Goal: Transaction & Acquisition: Purchase product/service

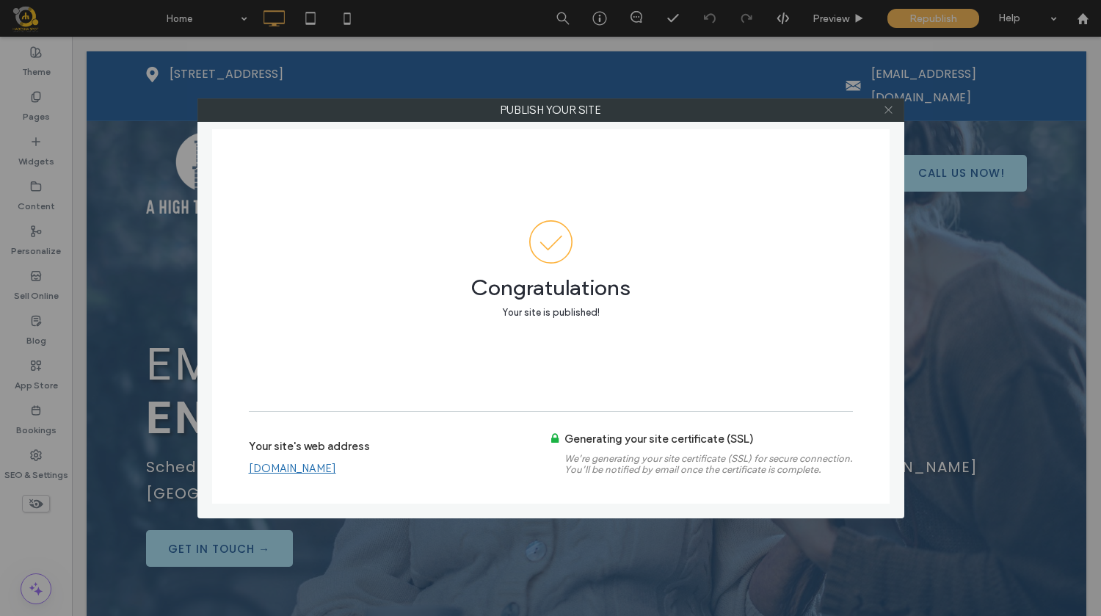
click at [891, 112] on use at bounding box center [888, 109] width 7 height 7
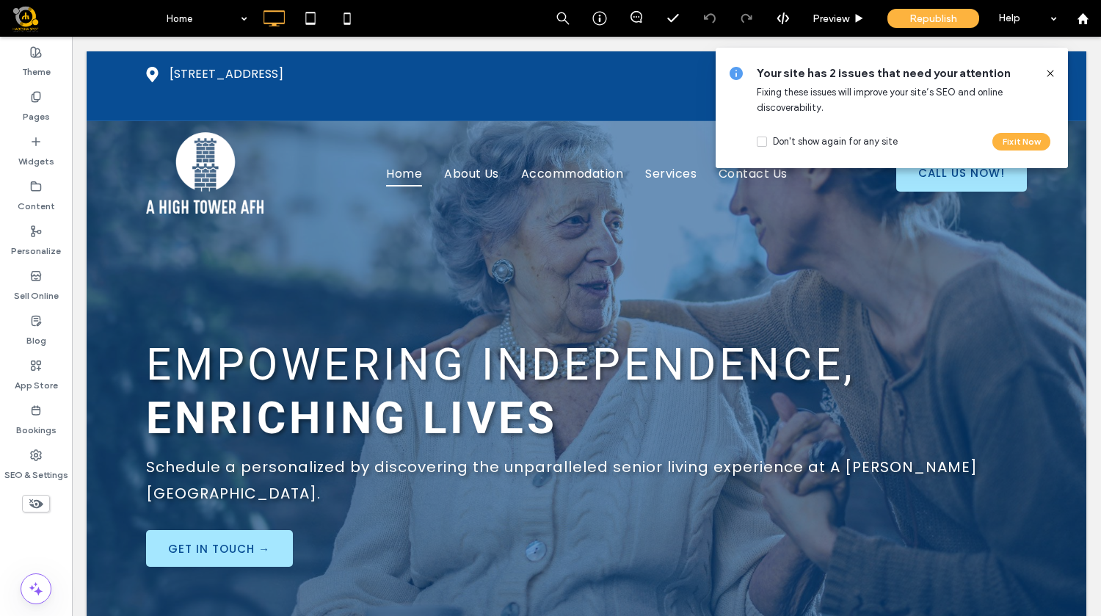
click at [1052, 74] on icon at bounding box center [1051, 74] width 12 height 12
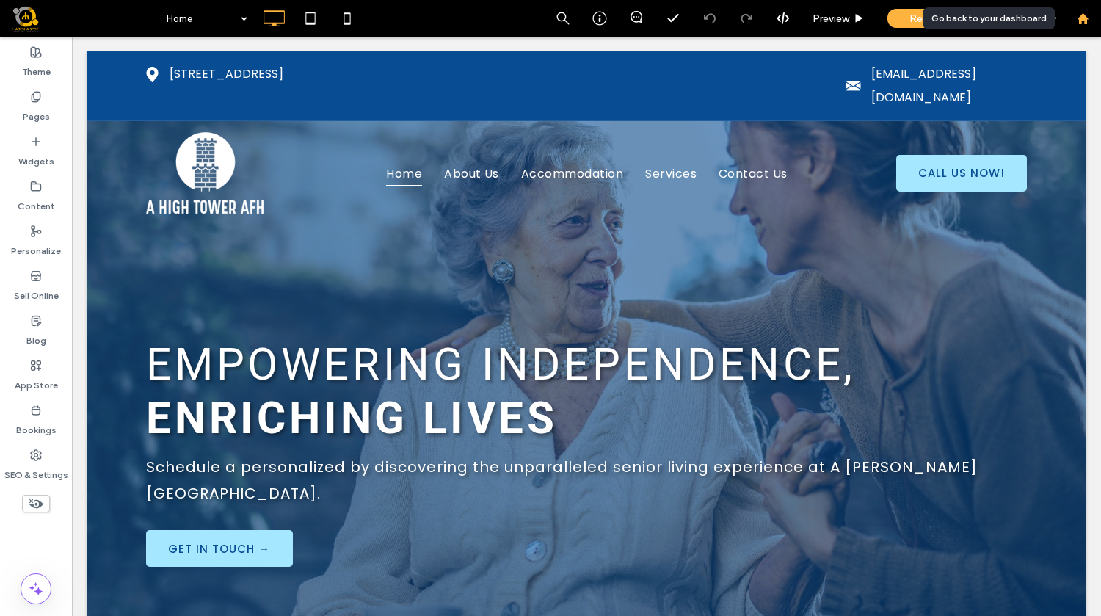
click at [1088, 21] on icon at bounding box center [1083, 18] width 12 height 12
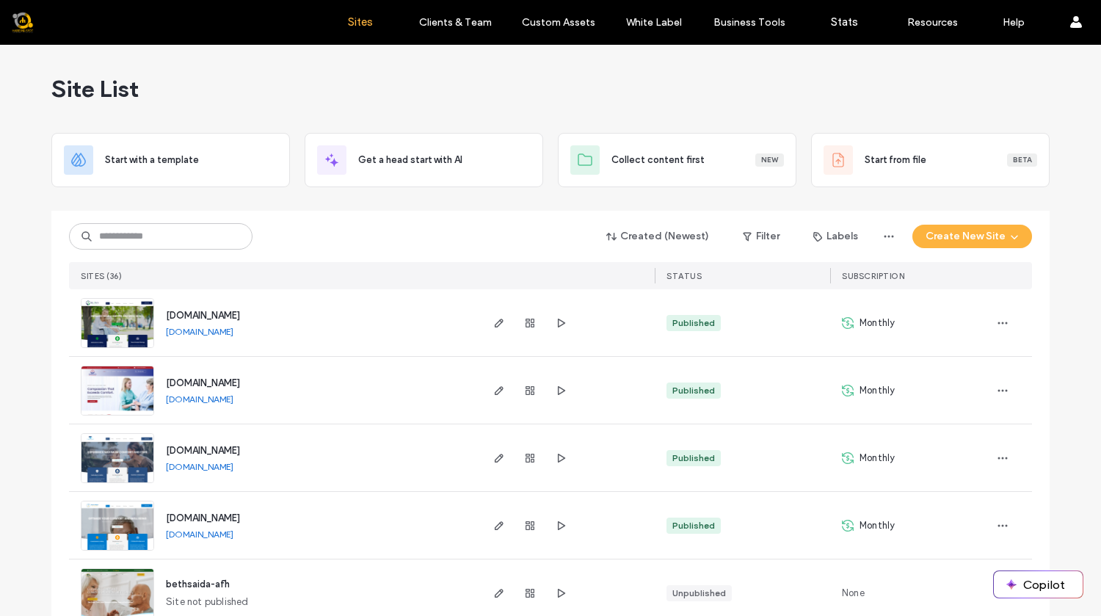
click at [899, 68] on div "Site List" at bounding box center [550, 89] width 999 height 88
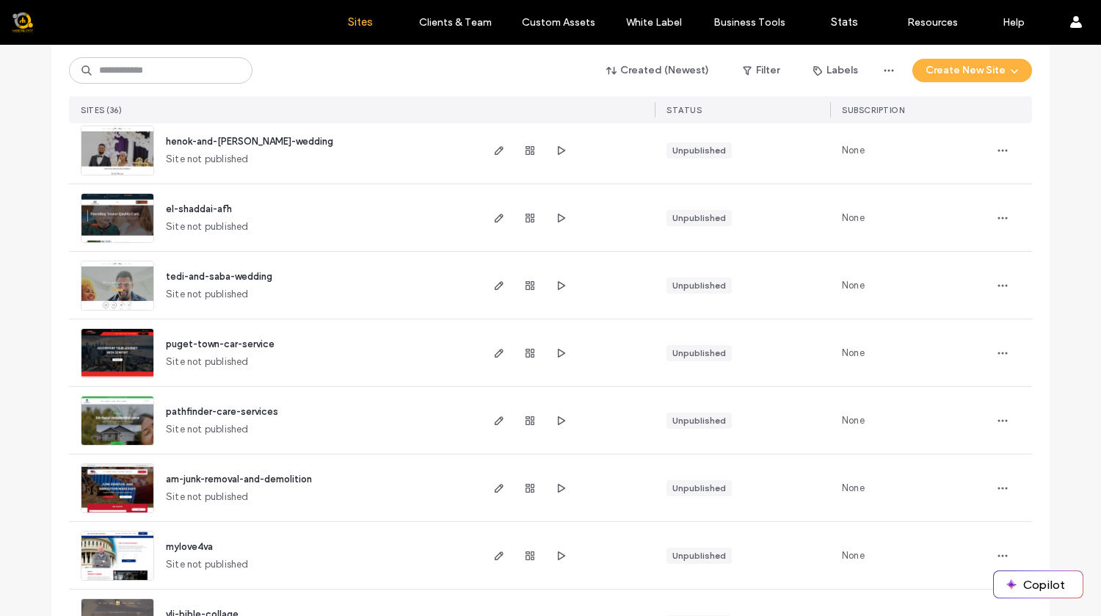
scroll to position [1405, 0]
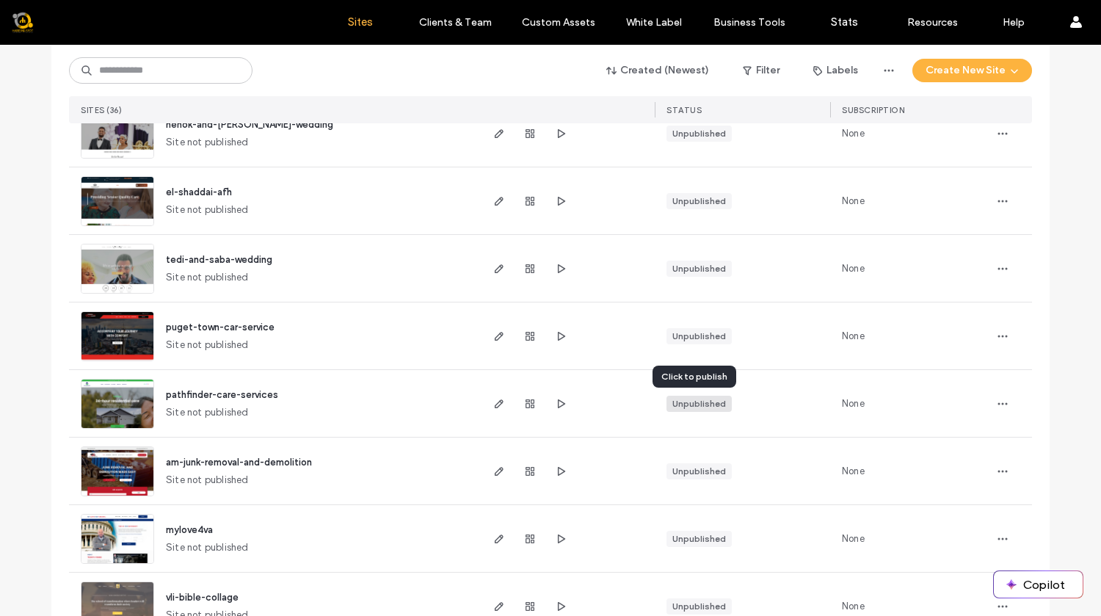
click at [705, 399] on div "Unpublished" at bounding box center [700, 403] width 54 height 13
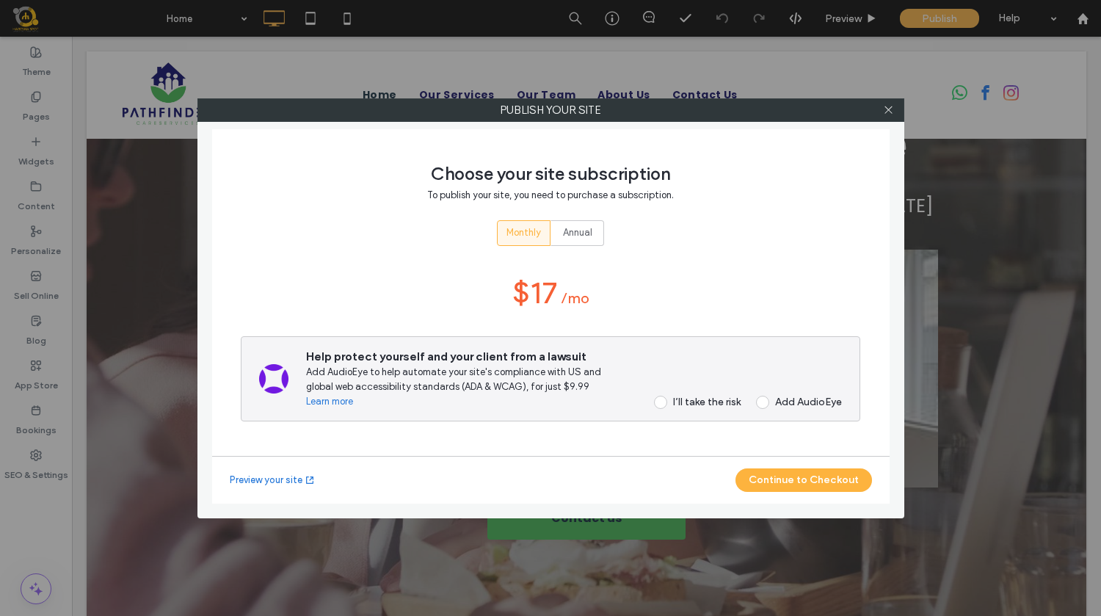
scroll to position [220, 0]
click at [667, 400] on label "I’ll take the risk" at bounding box center [693, 402] width 96 height 13
click at [792, 482] on button "Continue to Checkout" at bounding box center [804, 479] width 137 height 23
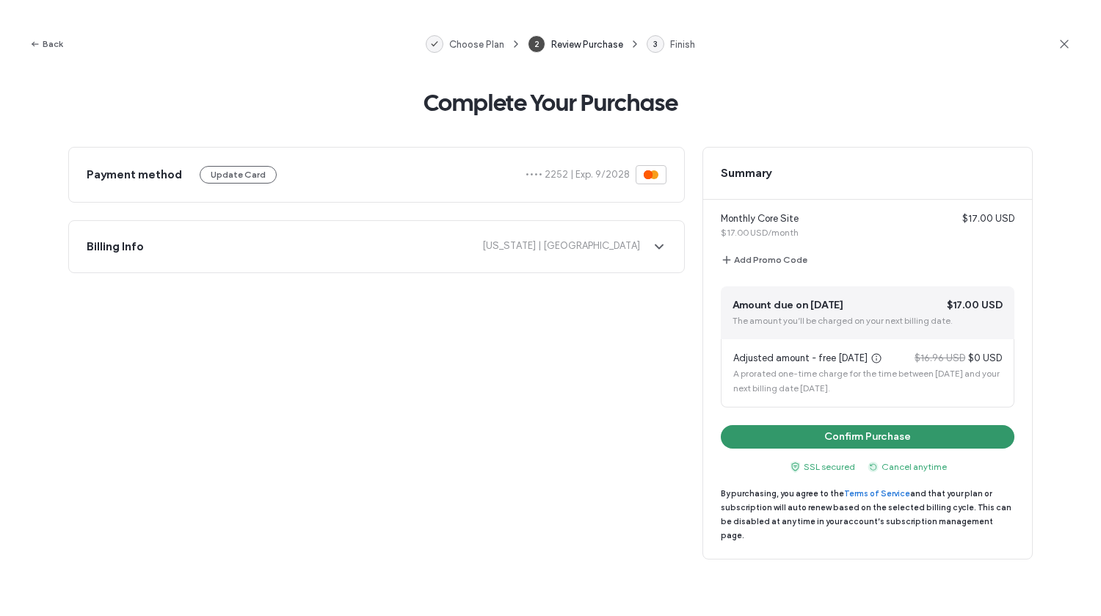
click at [903, 442] on button "Confirm Purchase" at bounding box center [868, 436] width 294 height 23
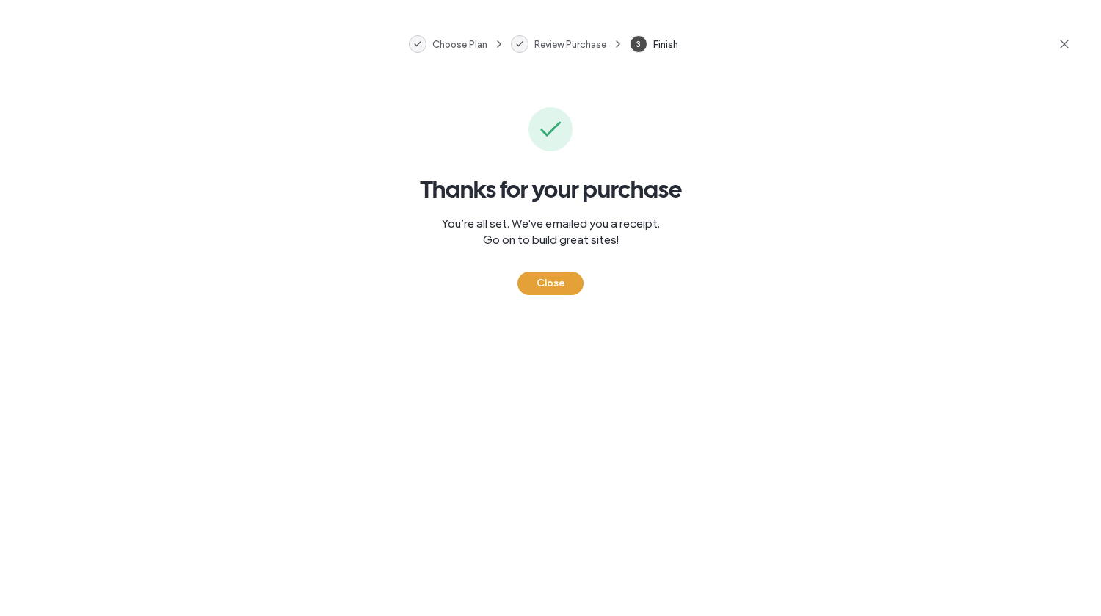
click at [557, 286] on button "Close" at bounding box center [551, 283] width 66 height 23
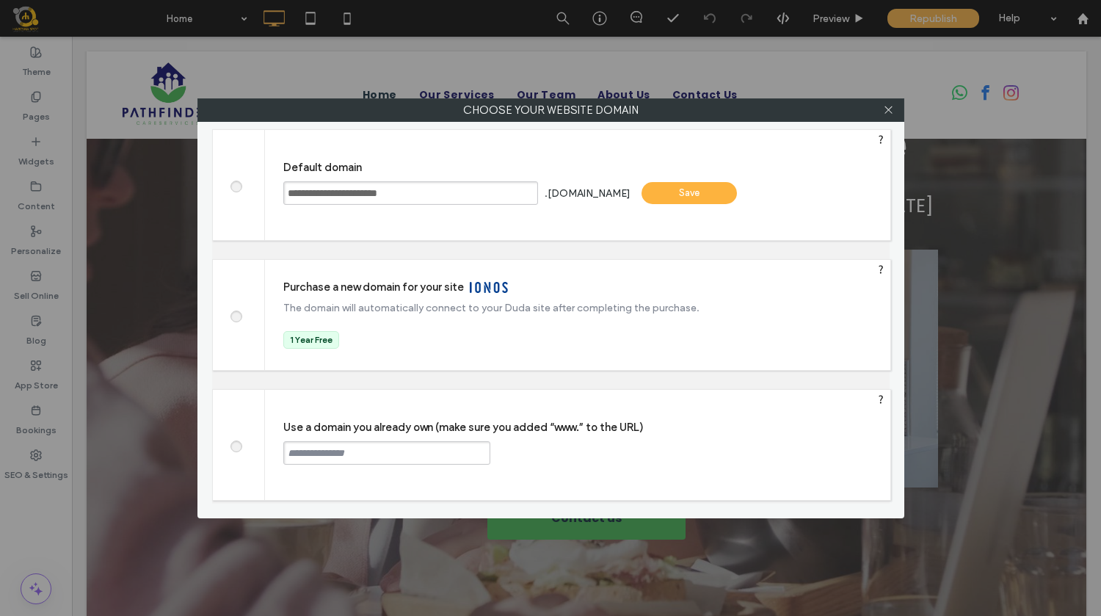
click at [236, 445] on span at bounding box center [236, 444] width 0 height 11
click at [306, 459] on input "text" at bounding box center [386, 452] width 207 height 23
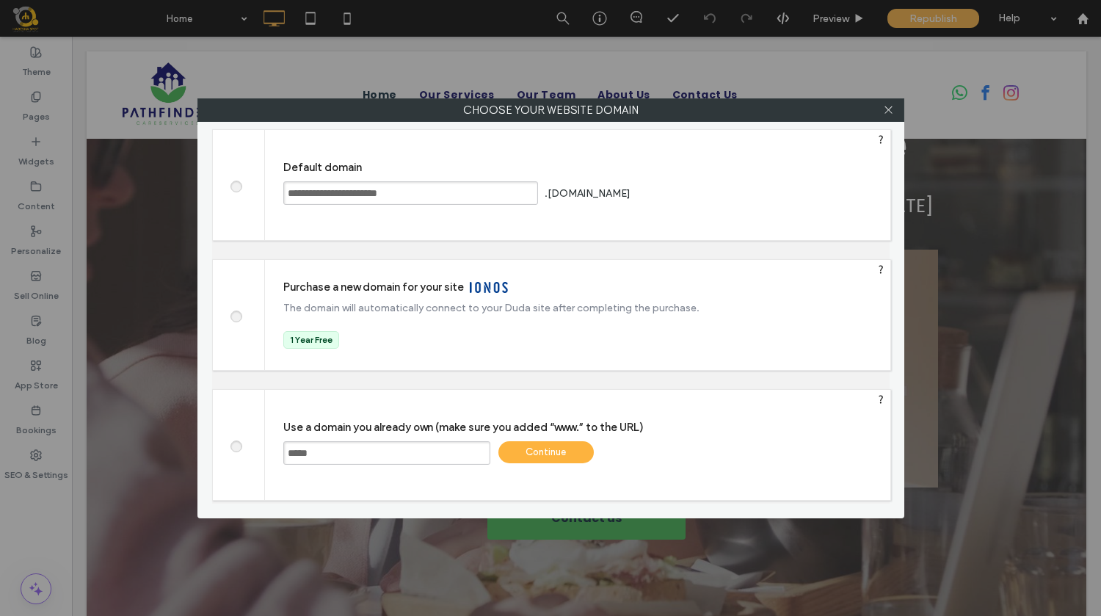
type input "**********"
click at [537, 451] on div "Continue" at bounding box center [546, 452] width 95 height 22
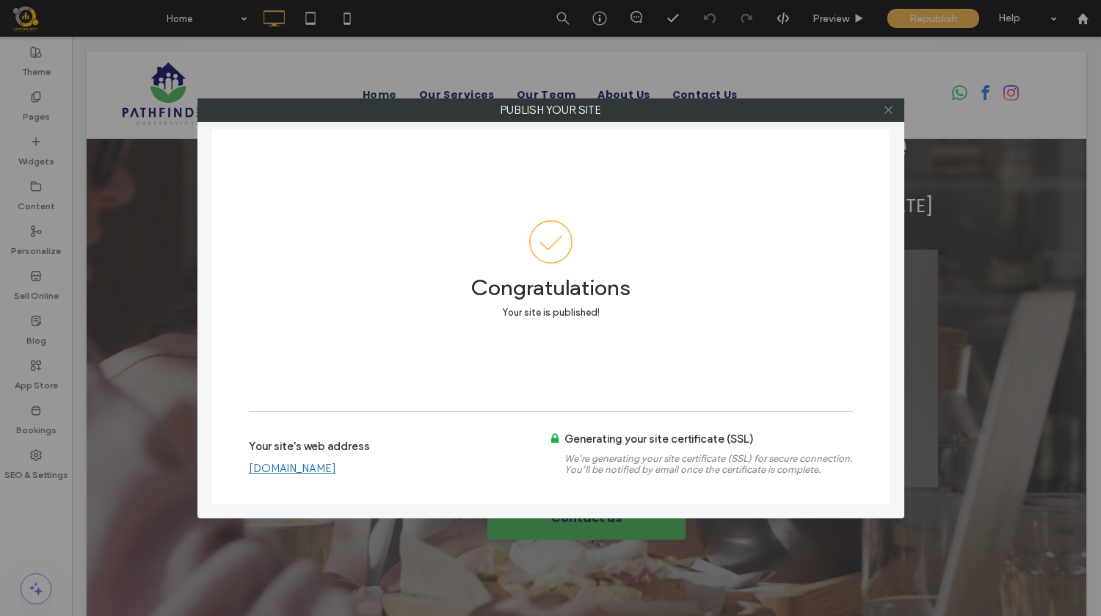
click at [886, 111] on icon at bounding box center [888, 109] width 11 height 11
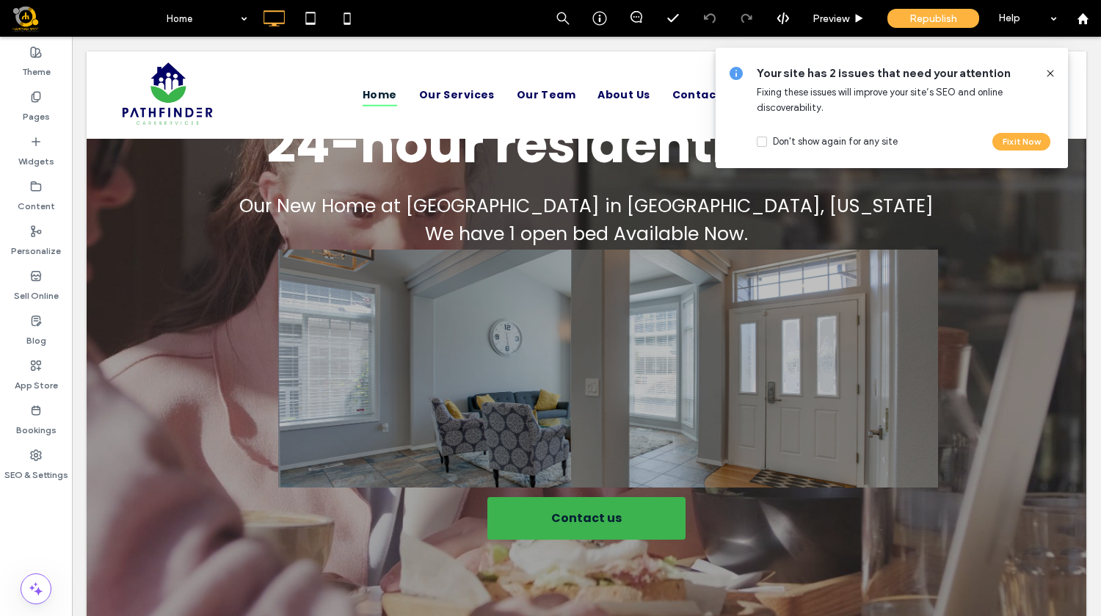
drag, startPoint x: 1048, startPoint y: 70, endPoint x: 966, endPoint y: 82, distance: 83.2
click at [1048, 70] on icon at bounding box center [1051, 74] width 12 height 12
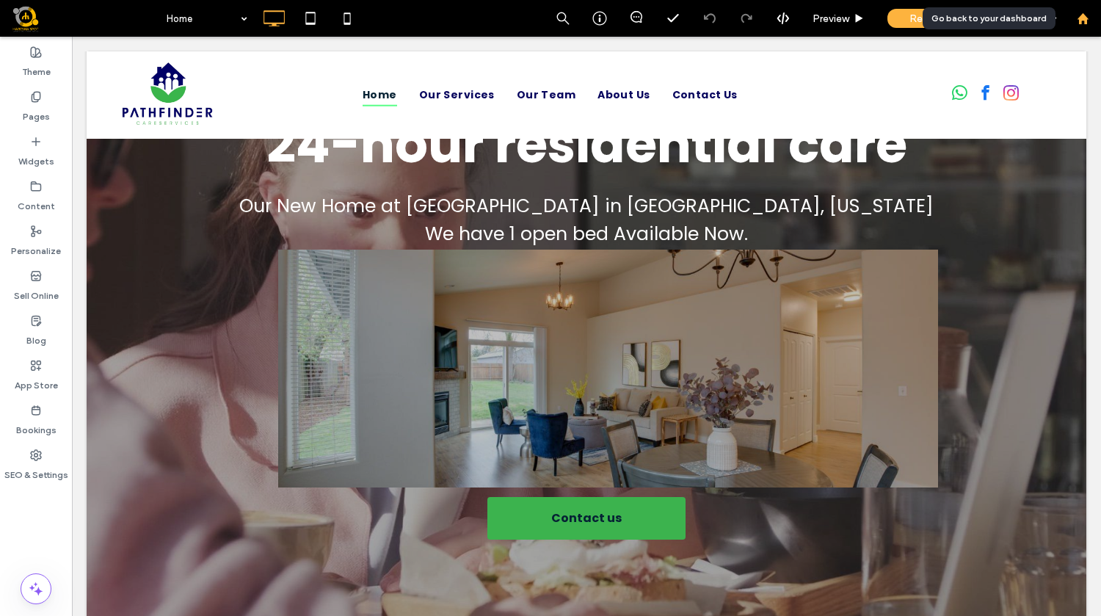
click at [1082, 23] on icon at bounding box center [1083, 18] width 12 height 12
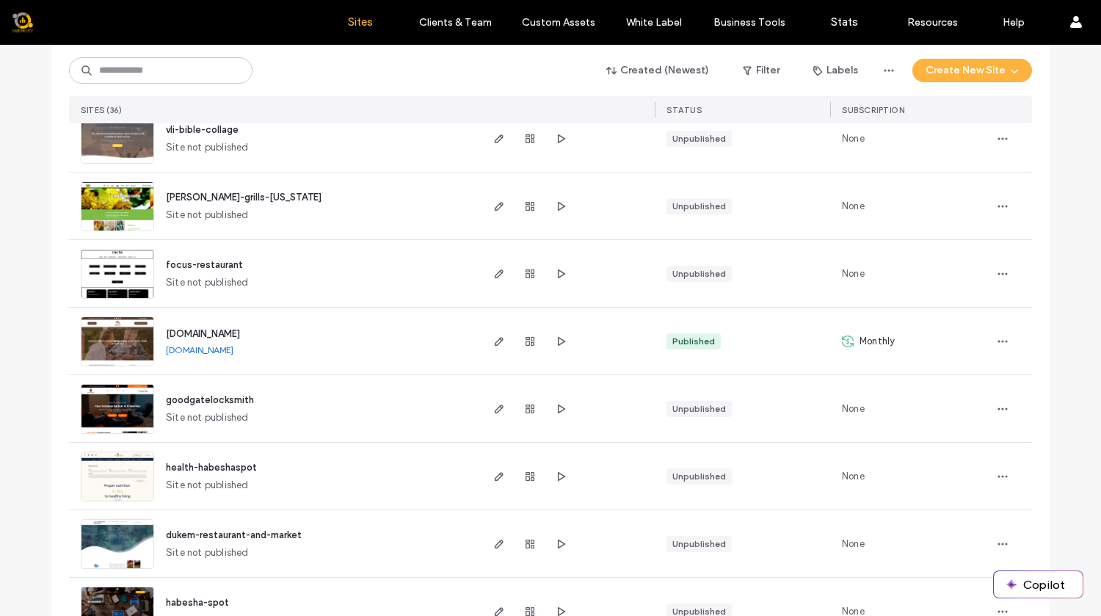
scroll to position [1875, 0]
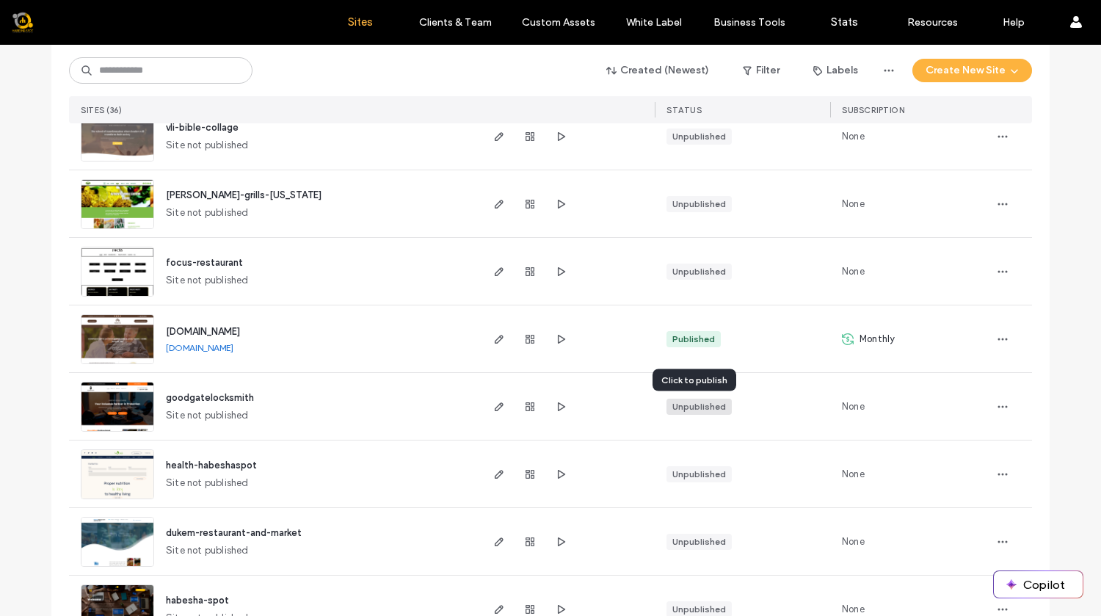
click at [684, 407] on div "Unpublished" at bounding box center [700, 406] width 54 height 13
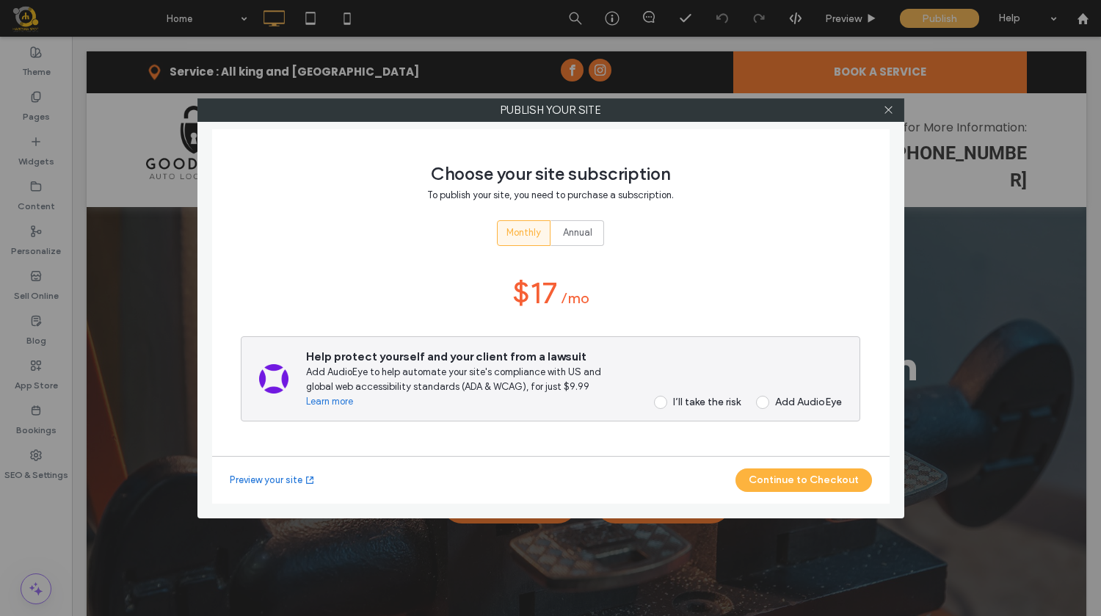
click at [663, 401] on span at bounding box center [660, 402] width 13 height 13
click at [828, 486] on button "Continue to Checkout" at bounding box center [804, 479] width 137 height 23
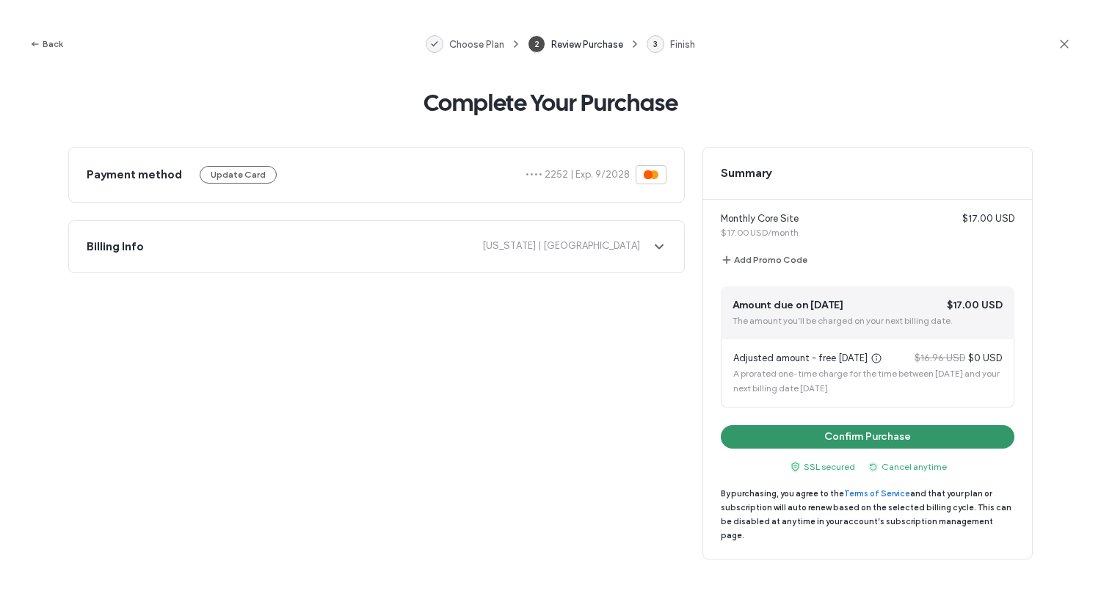
click at [831, 429] on button "Confirm Purchase" at bounding box center [868, 436] width 294 height 23
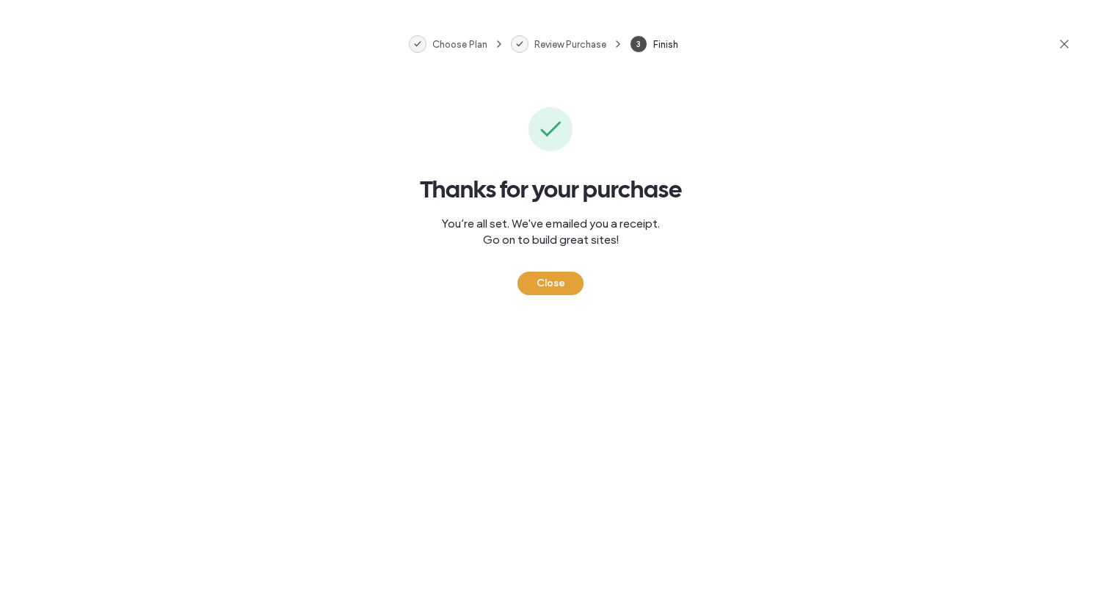
click at [549, 286] on button "Close" at bounding box center [551, 283] width 66 height 23
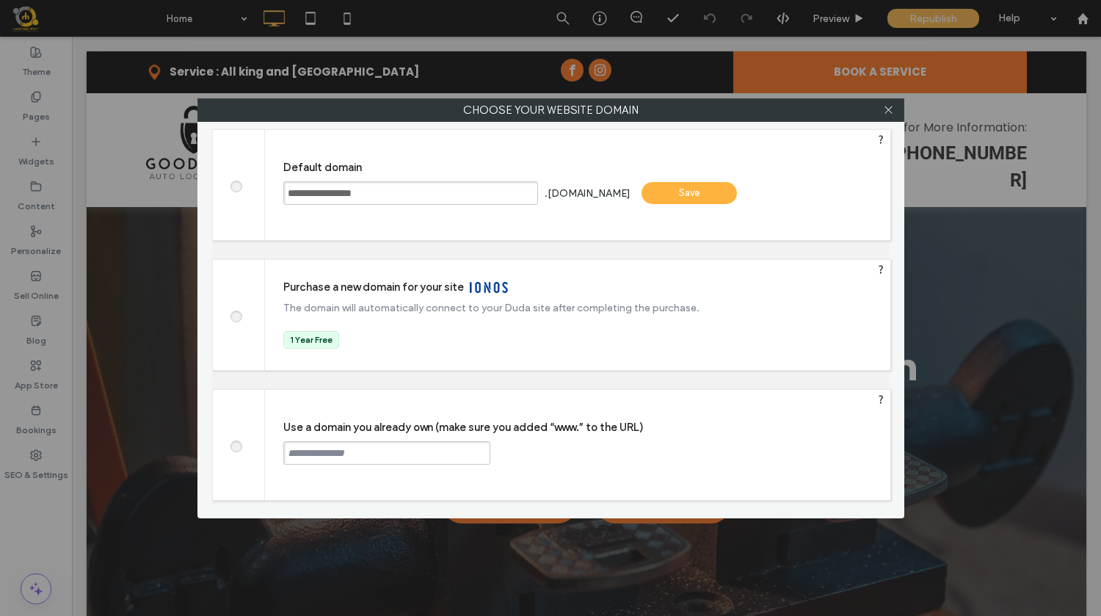
click at [236, 450] on span at bounding box center [236, 444] width 0 height 11
click at [355, 458] on input "text" at bounding box center [386, 452] width 207 height 23
type input "**********"
click at [554, 455] on div "Continue" at bounding box center [546, 452] width 95 height 22
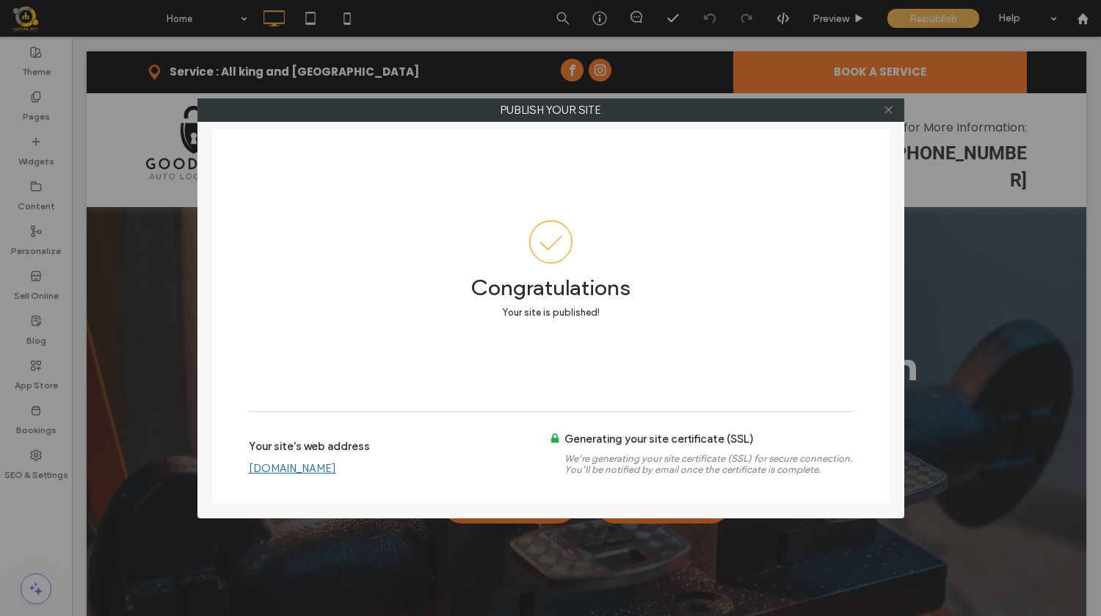
click at [891, 109] on icon at bounding box center [888, 109] width 11 height 11
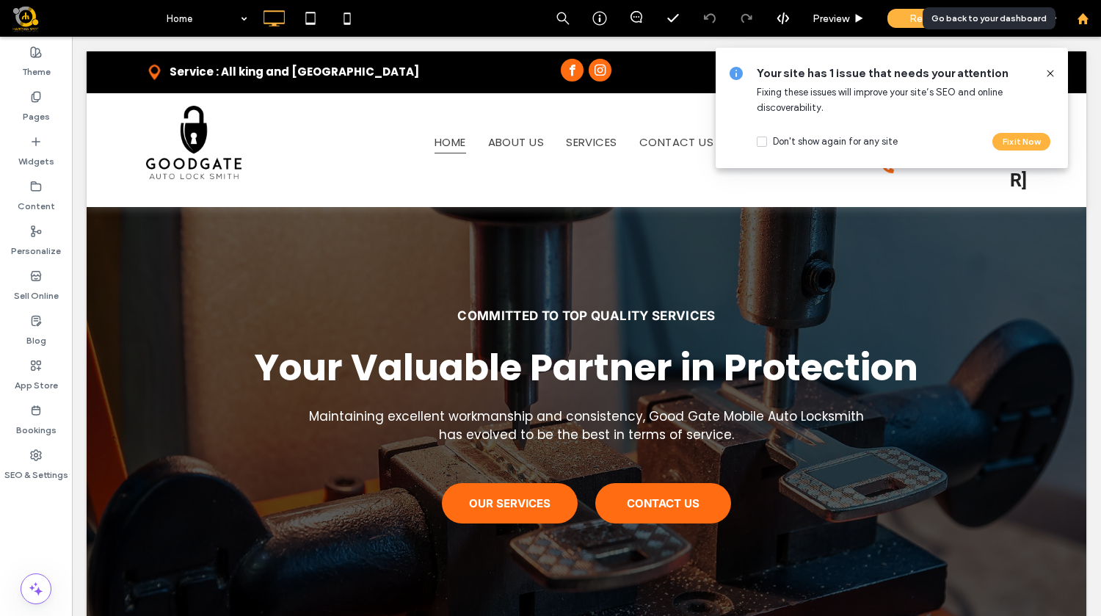
click at [1082, 15] on use at bounding box center [1082, 17] width 11 height 11
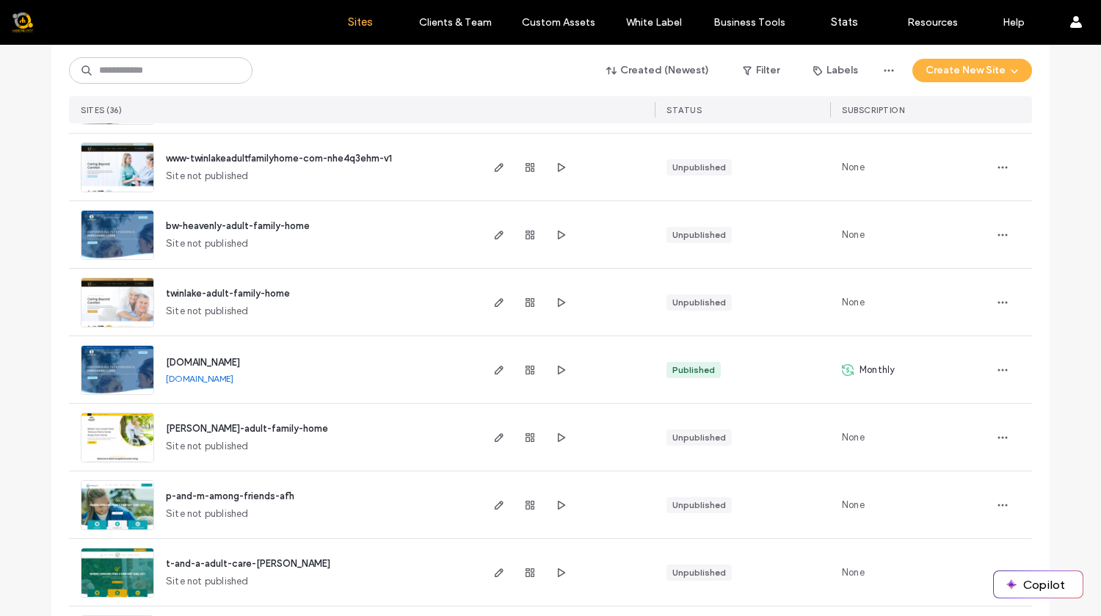
scroll to position [505, 0]
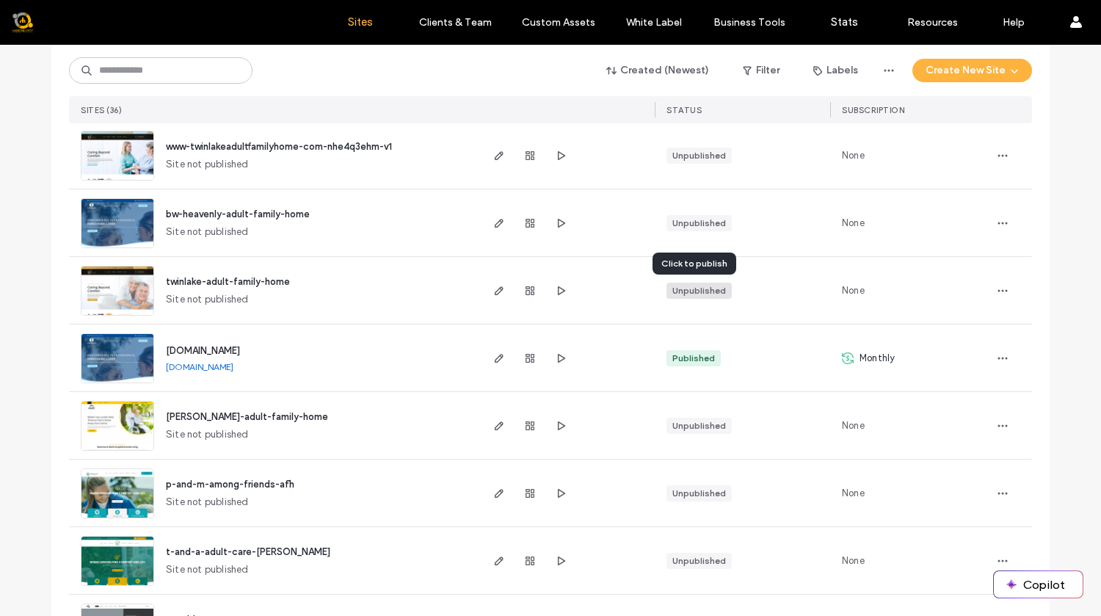
click at [703, 289] on div "Unpublished" at bounding box center [700, 290] width 54 height 13
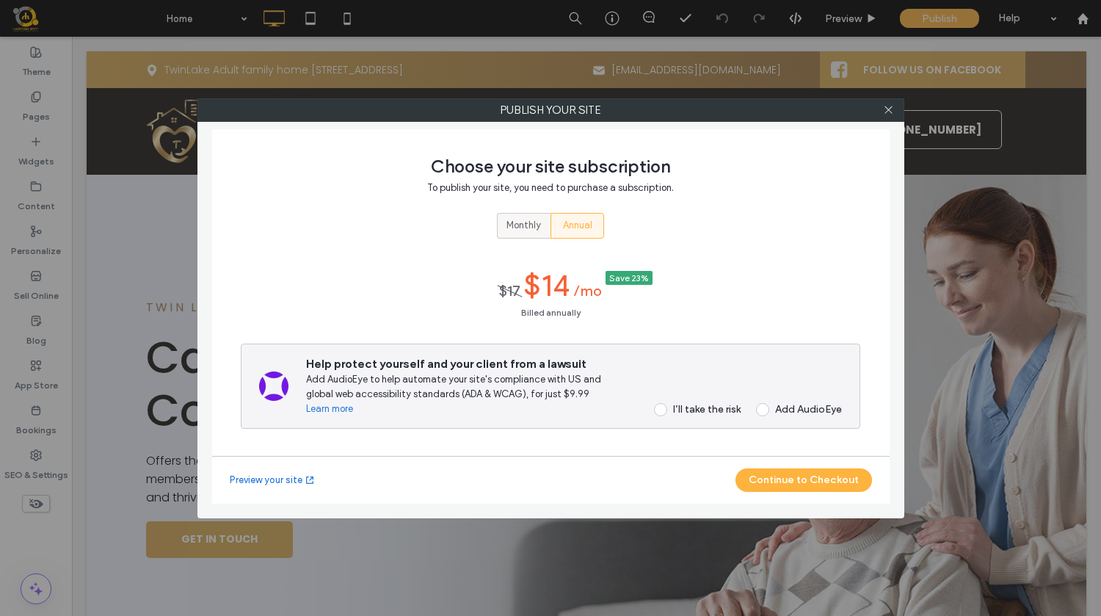
click at [533, 236] on div "Monthly" at bounding box center [524, 226] width 35 height 24
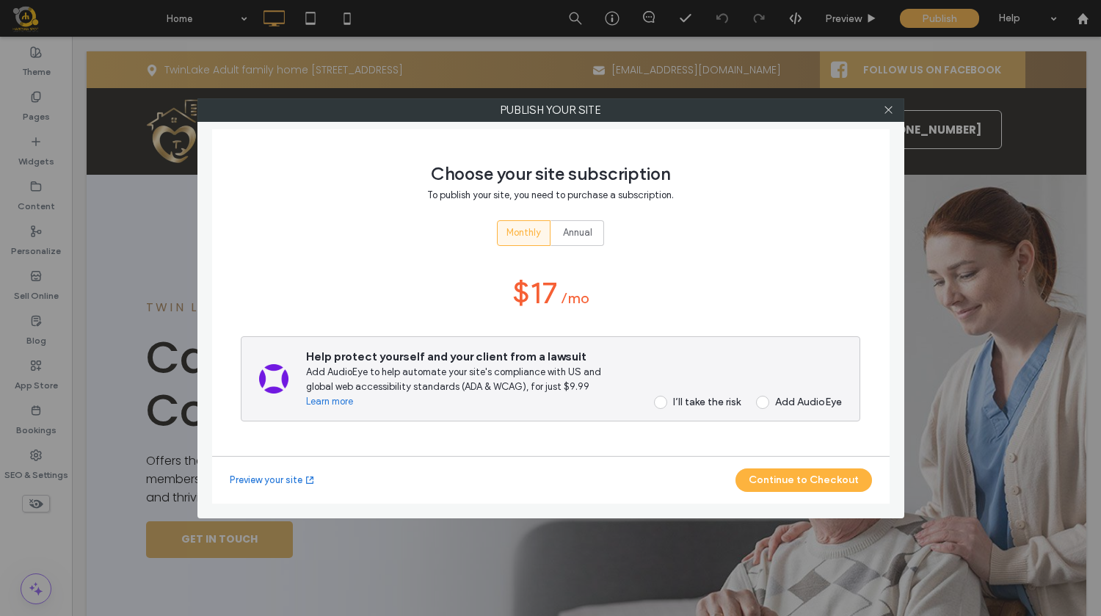
click at [656, 408] on span at bounding box center [660, 402] width 13 height 13
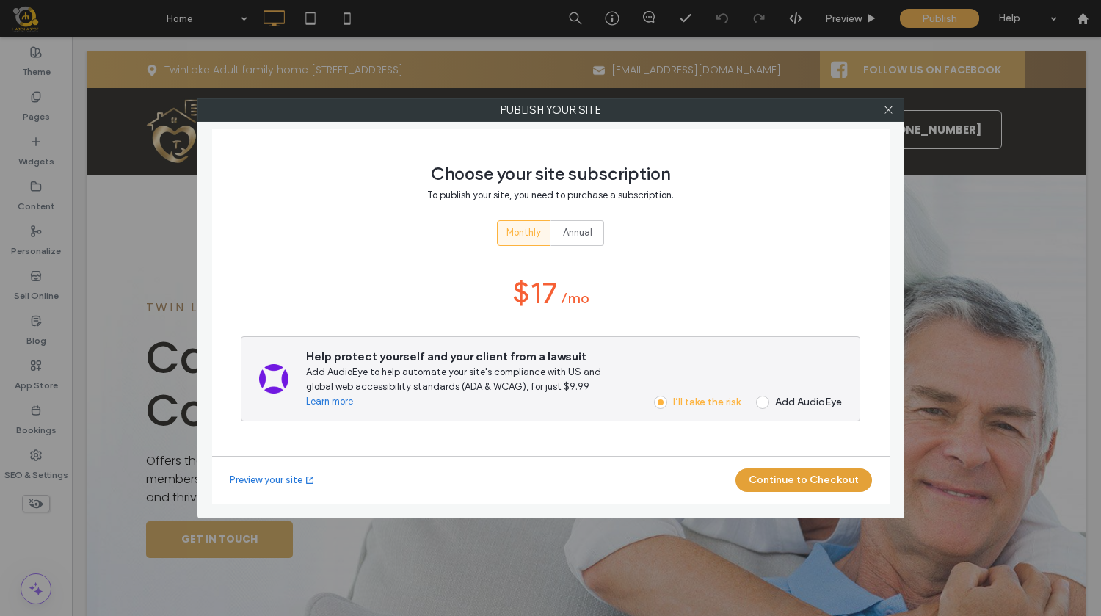
click at [823, 477] on button "Continue to Checkout" at bounding box center [804, 479] width 137 height 23
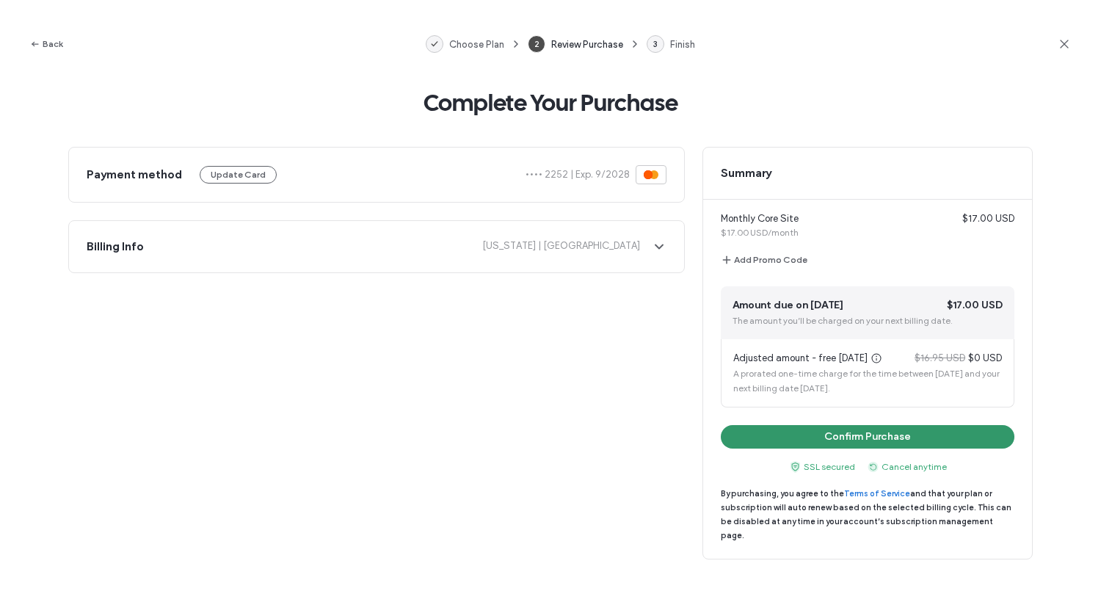
click at [872, 437] on button "Confirm Purchase" at bounding box center [868, 436] width 294 height 23
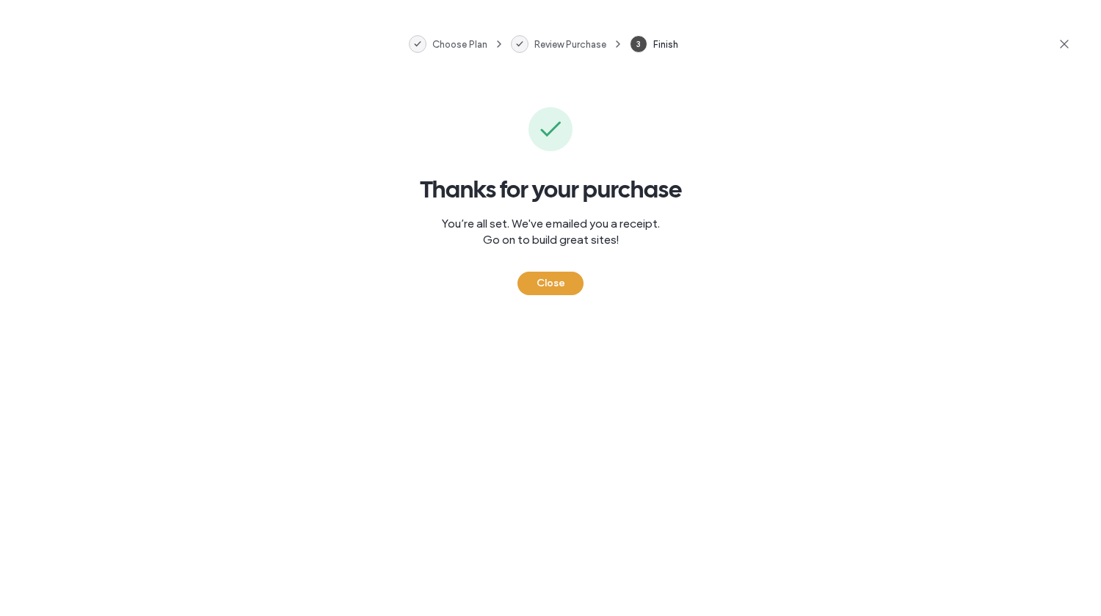
click at [543, 278] on button "Close" at bounding box center [551, 283] width 66 height 23
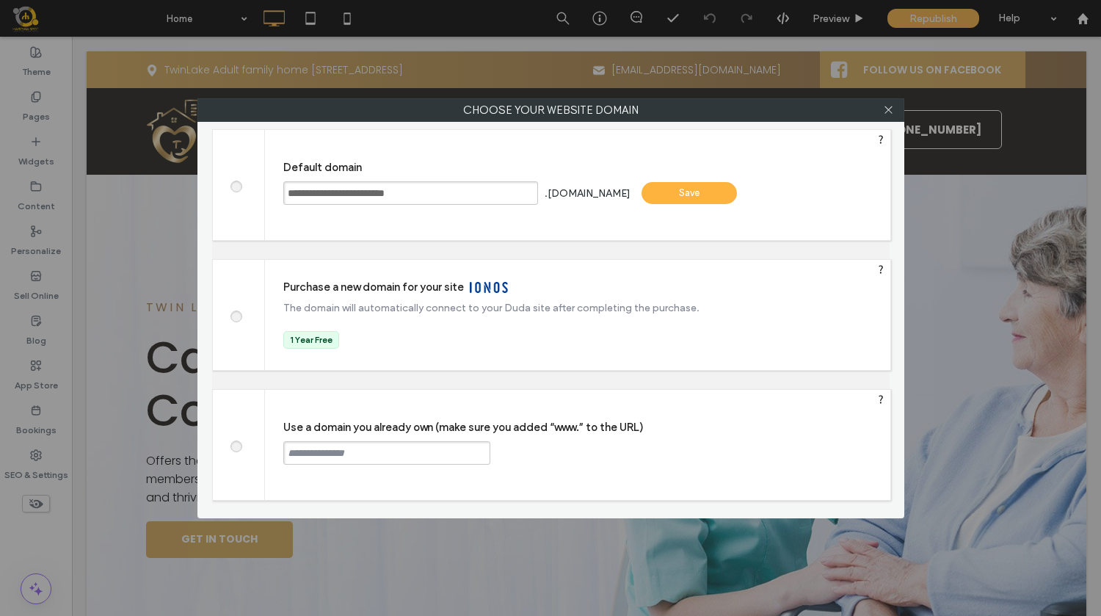
click at [236, 446] on span at bounding box center [236, 444] width 0 height 11
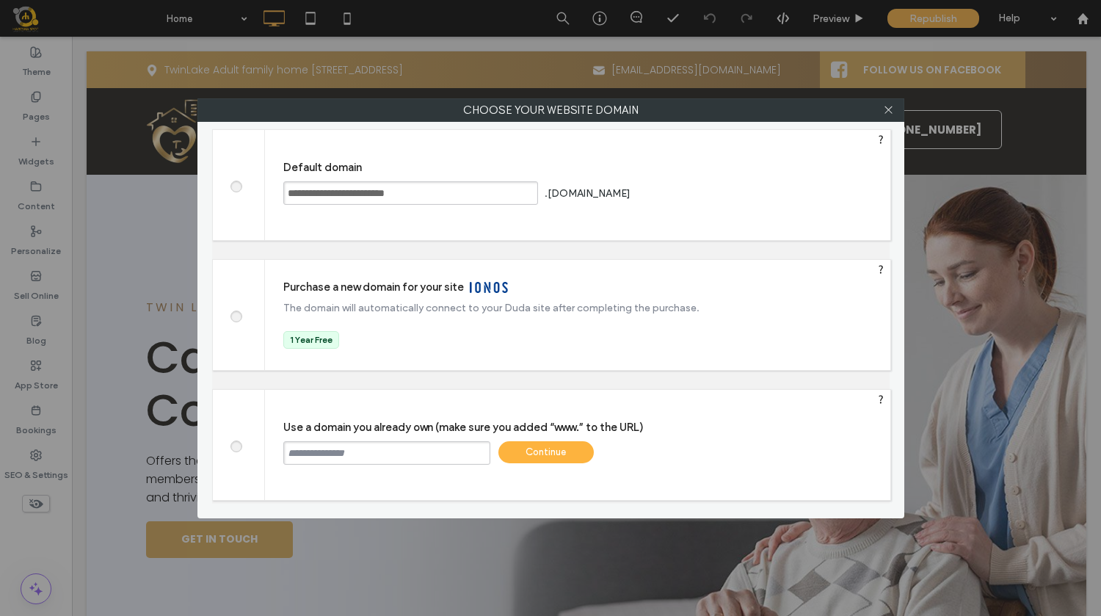
click at [332, 458] on input "text" at bounding box center [386, 452] width 207 height 23
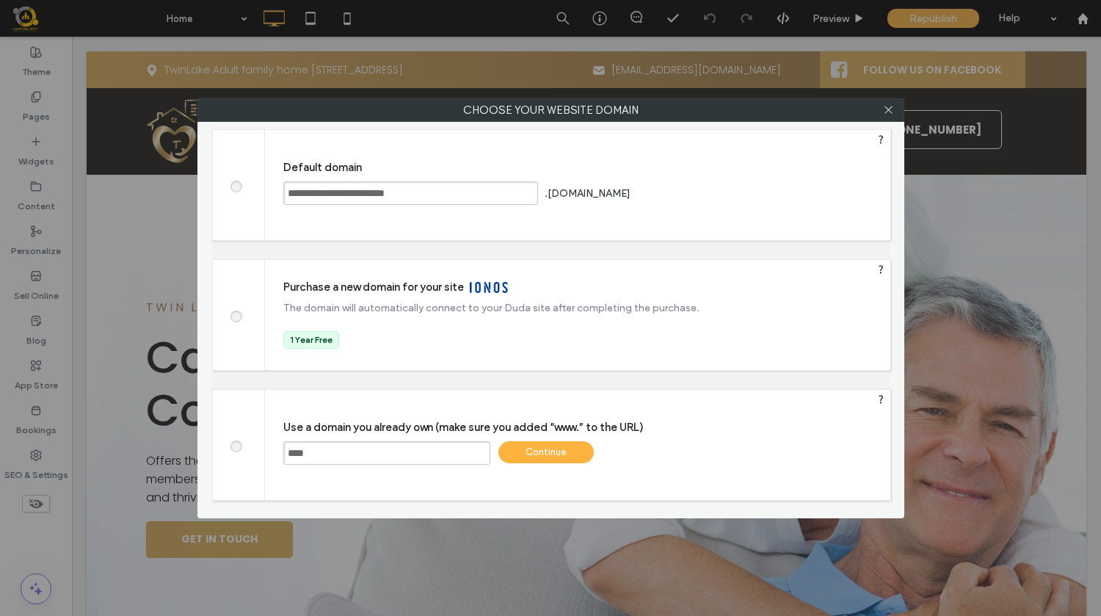
type input "**********"
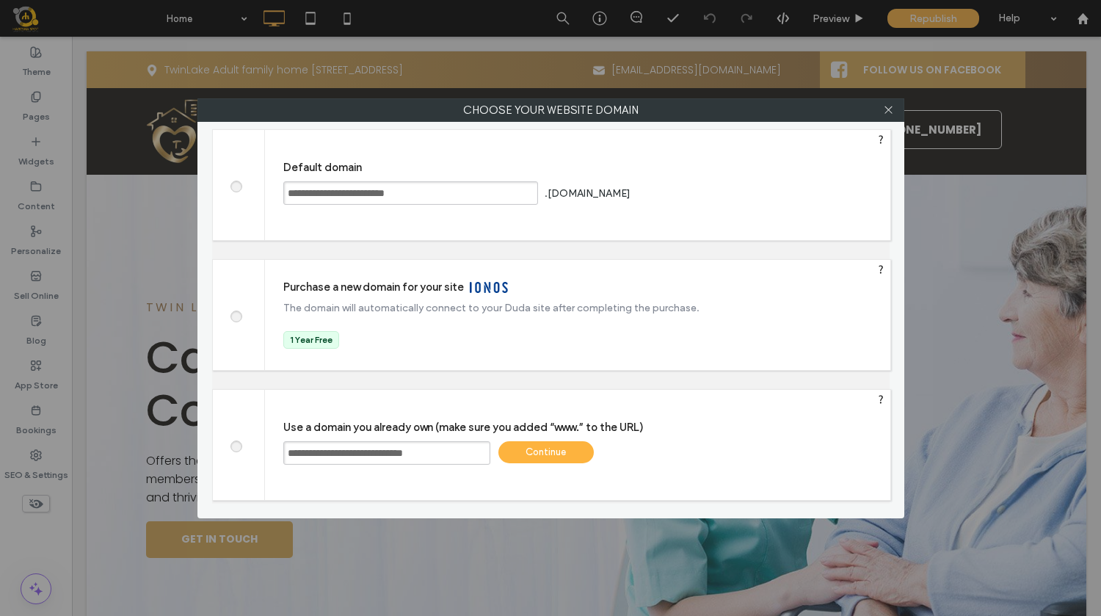
click at [543, 453] on div "Continue" at bounding box center [546, 452] width 95 height 22
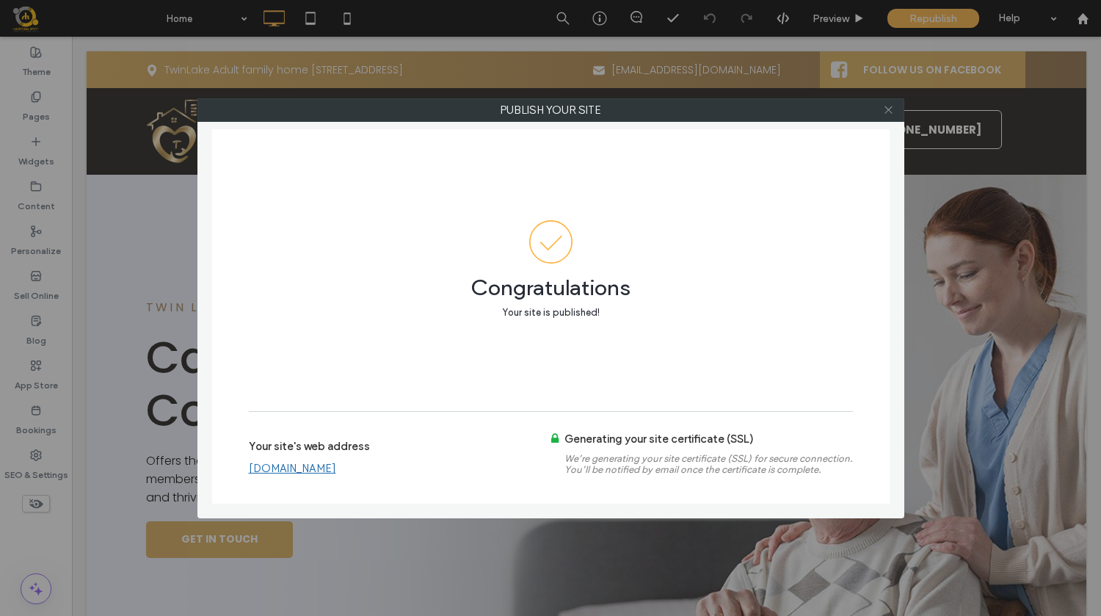
click at [894, 120] on span at bounding box center [888, 110] width 11 height 22
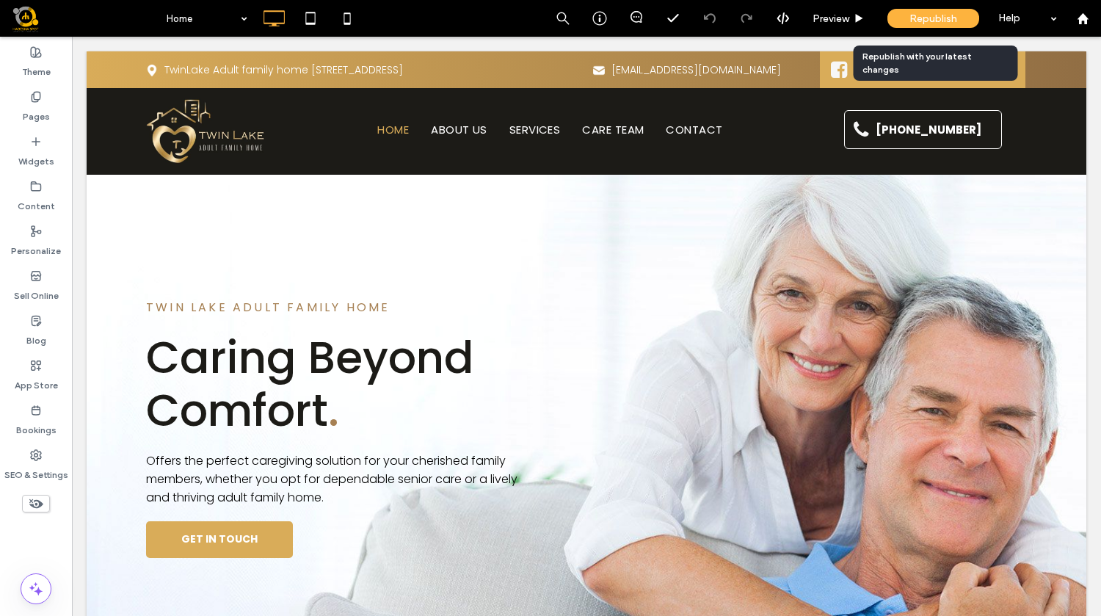
click at [941, 25] on div "Republish" at bounding box center [934, 18] width 92 height 19
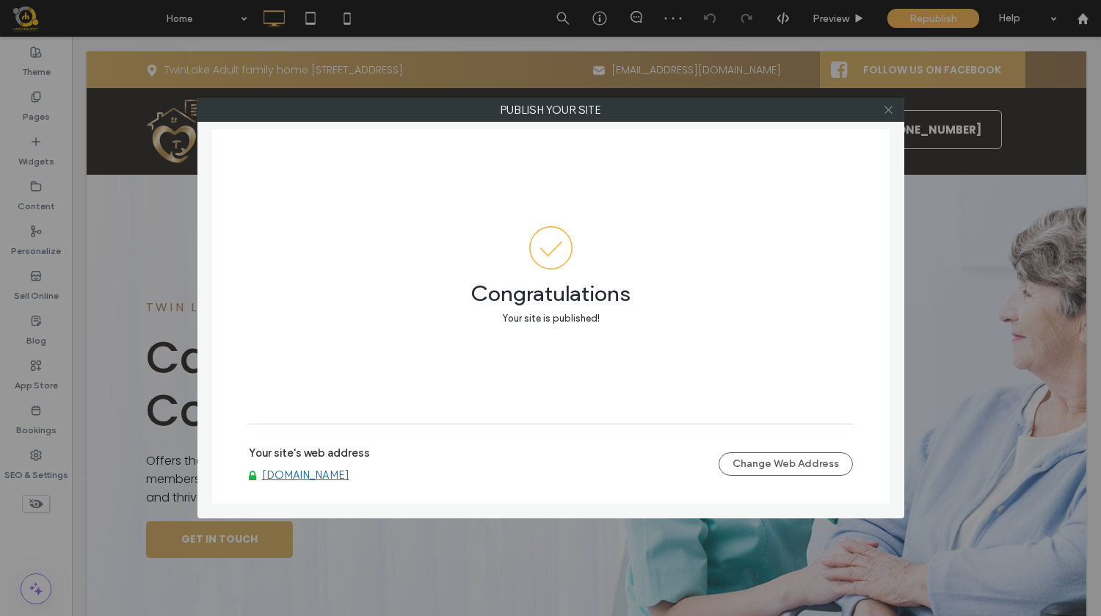
click at [891, 109] on icon at bounding box center [888, 109] width 11 height 11
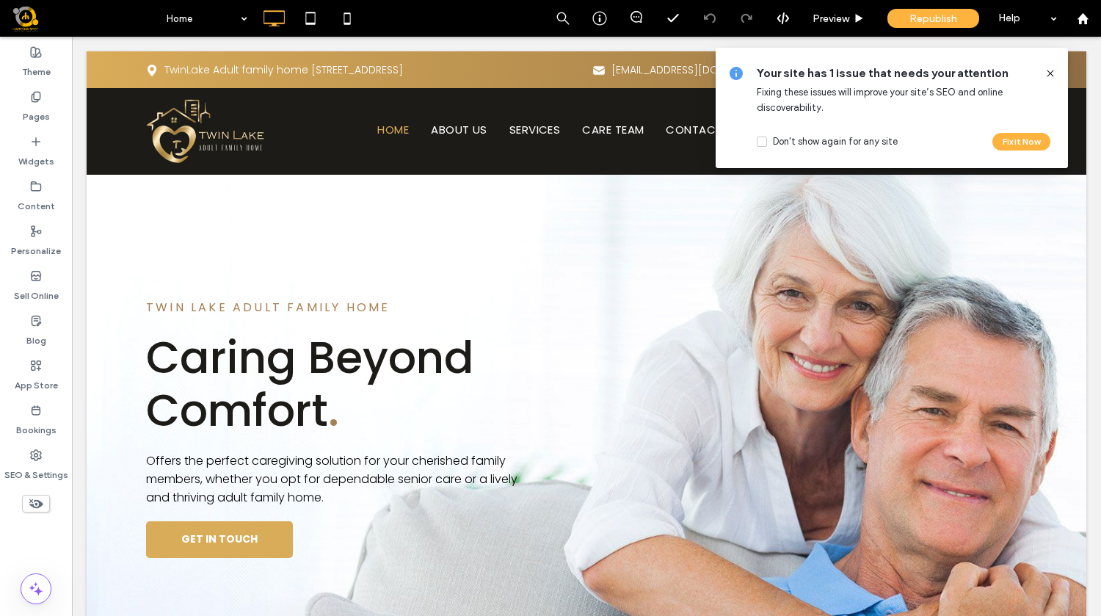
click at [1048, 76] on icon at bounding box center [1051, 74] width 12 height 12
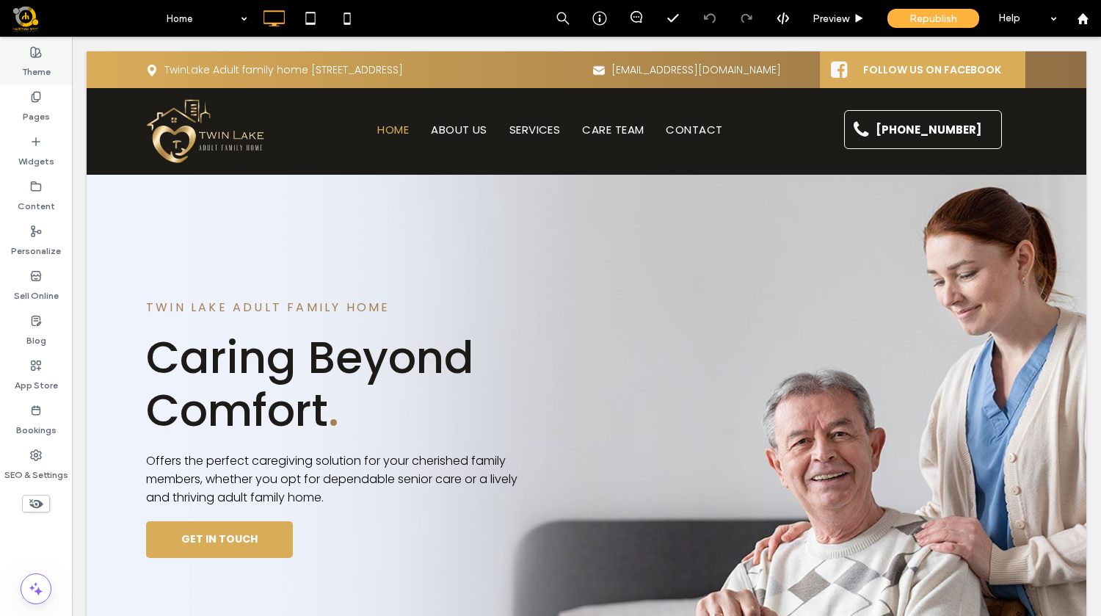
click at [31, 55] on use at bounding box center [36, 52] width 10 height 10
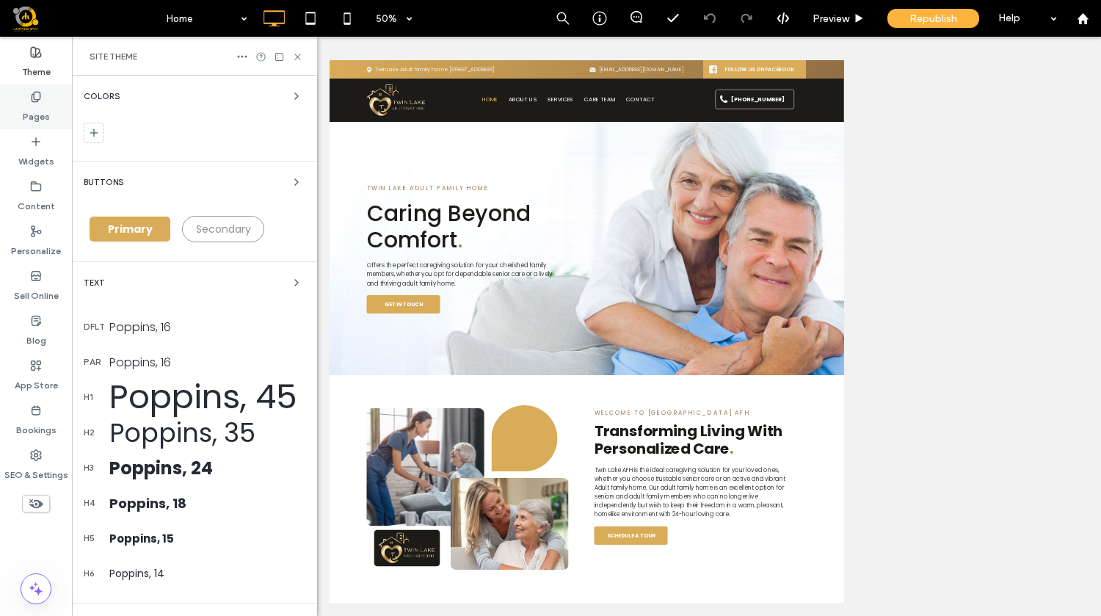
click at [26, 101] on div "Pages" at bounding box center [36, 106] width 72 height 45
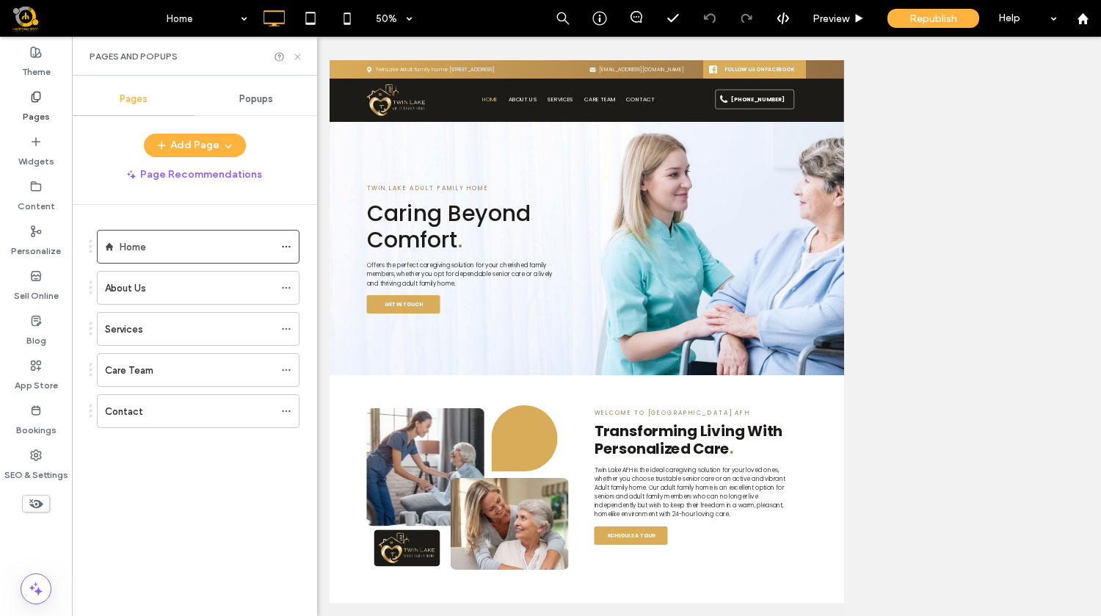
click at [297, 54] on icon at bounding box center [297, 56] width 11 height 11
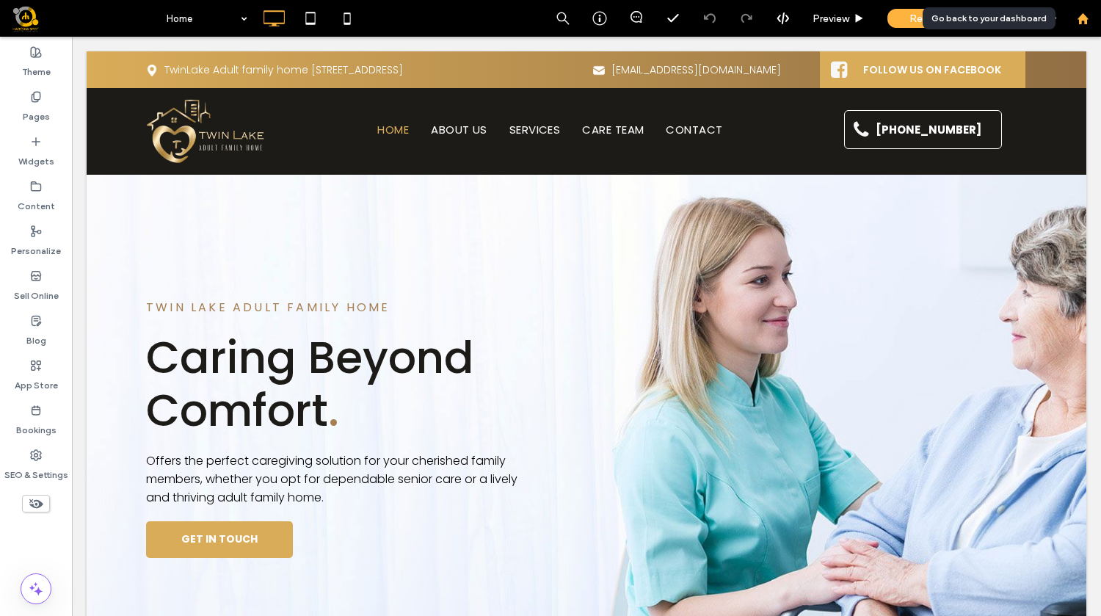
click at [1090, 15] on div at bounding box center [1082, 18] width 35 height 12
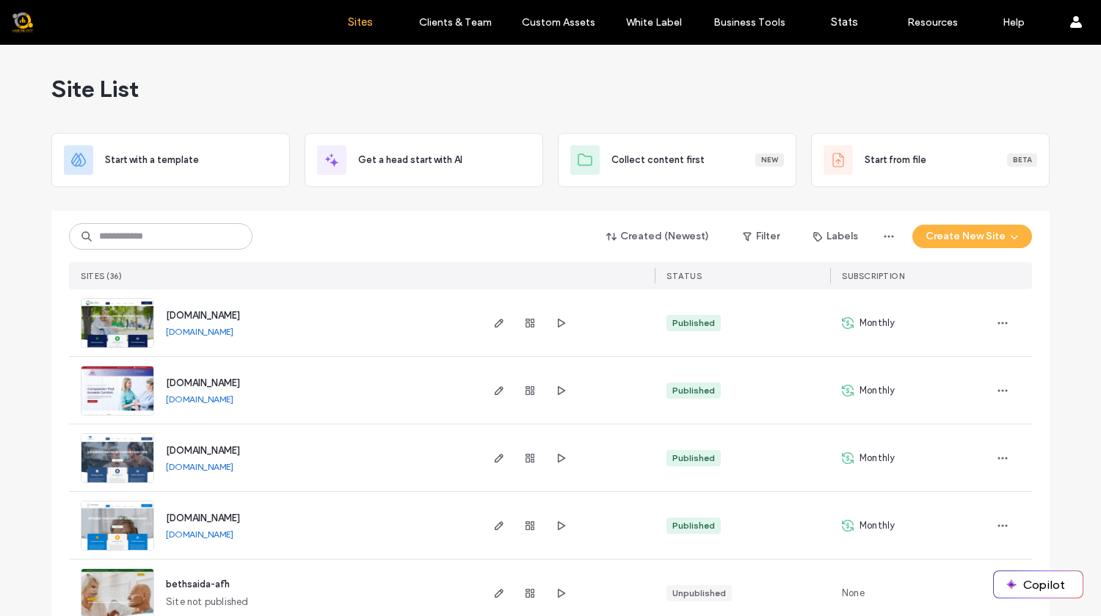
click at [865, 84] on div "Site List" at bounding box center [550, 89] width 999 height 88
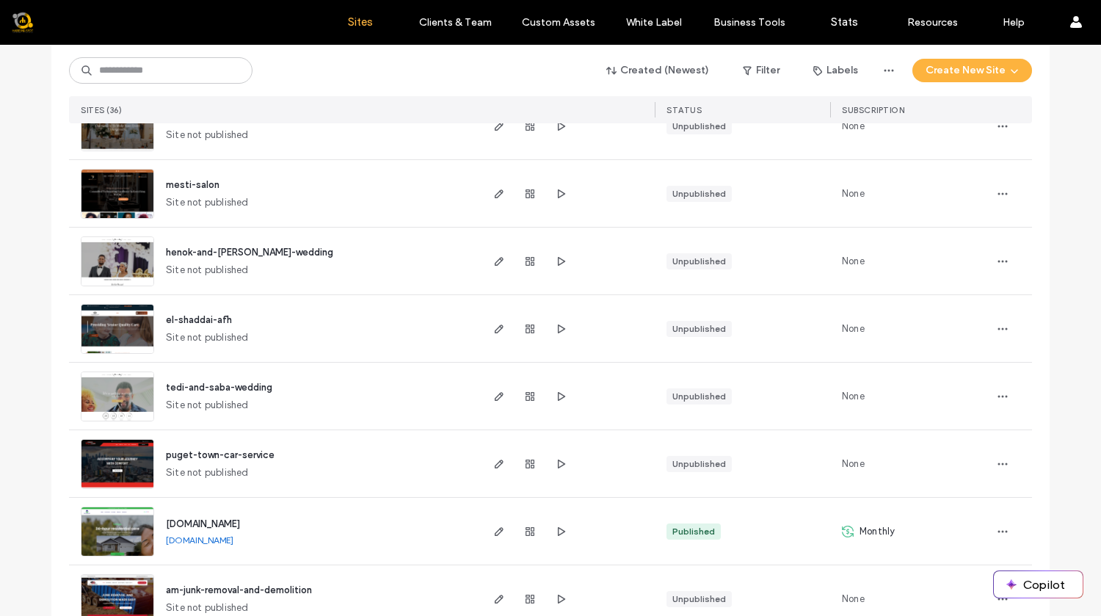
scroll to position [1279, 0]
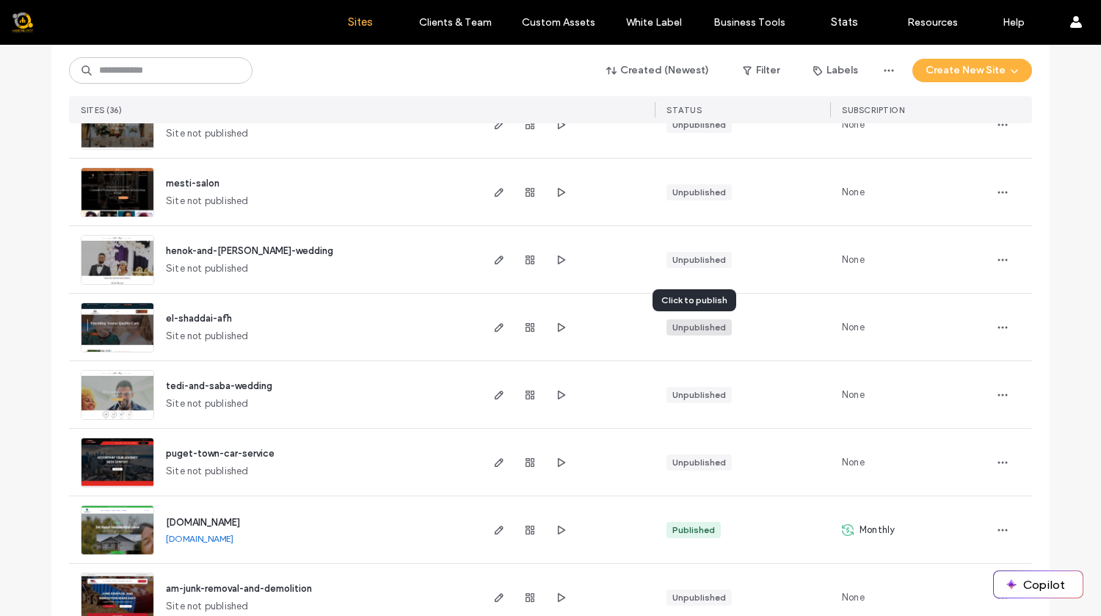
click at [692, 329] on div "Unpublished" at bounding box center [700, 327] width 54 height 13
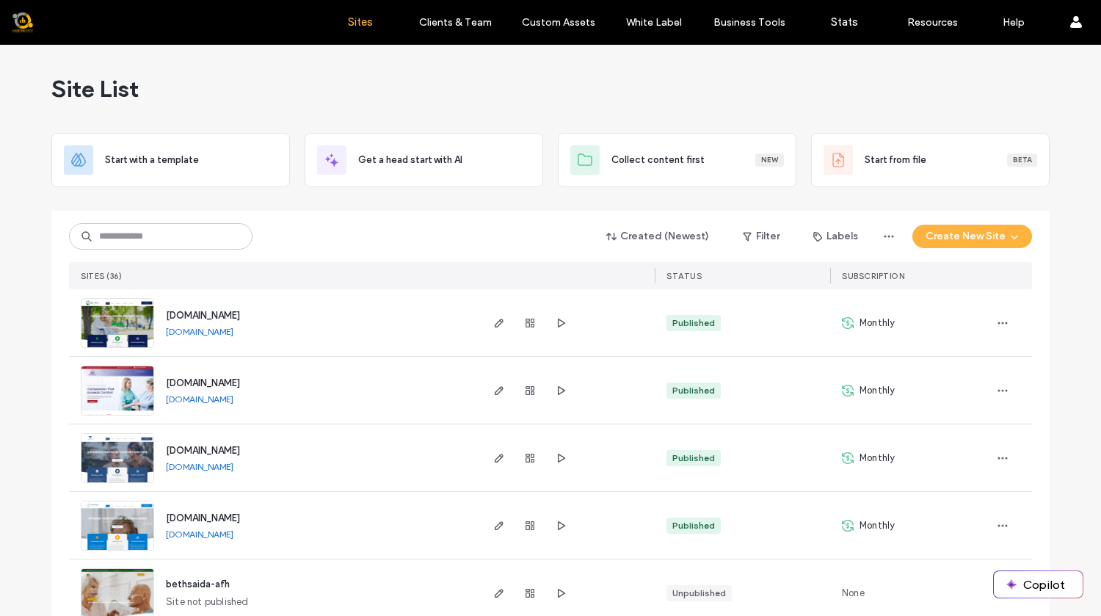
click at [214, 466] on link "[DOMAIN_NAME]" at bounding box center [200, 466] width 68 height 11
click at [999, 458] on icon "button" at bounding box center [1003, 458] width 12 height 12
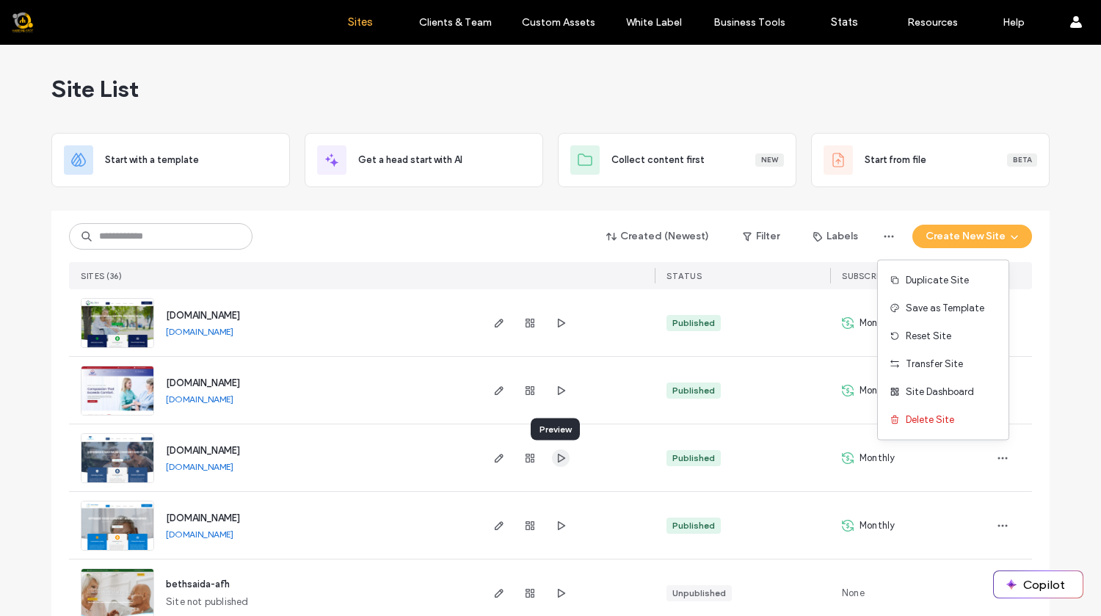
click at [557, 463] on icon "button" at bounding box center [561, 458] width 12 height 12
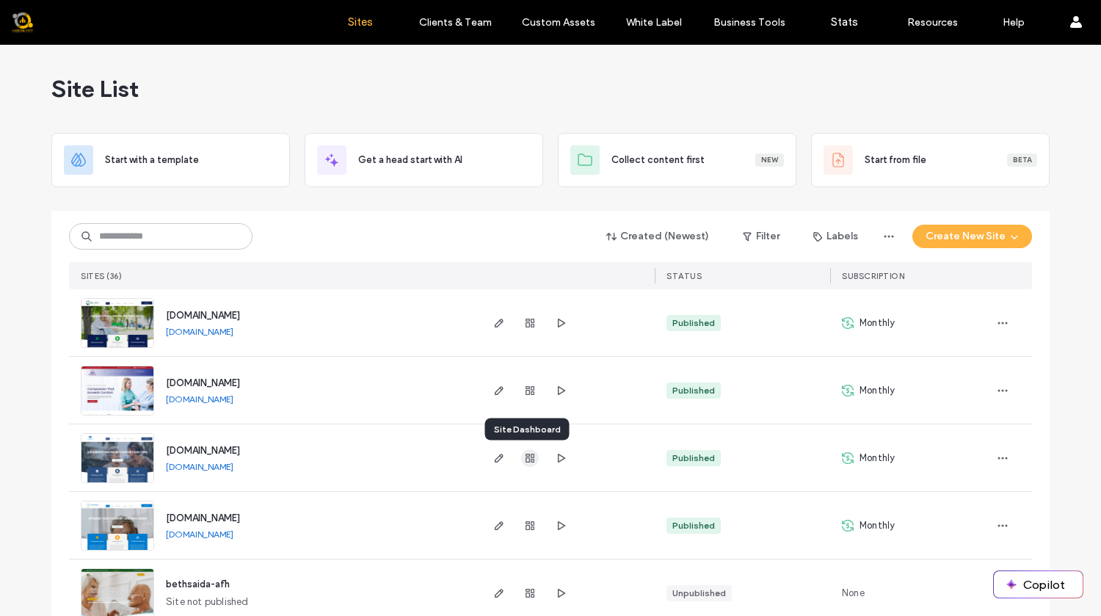
click at [526, 460] on use "button" at bounding box center [530, 458] width 9 height 9
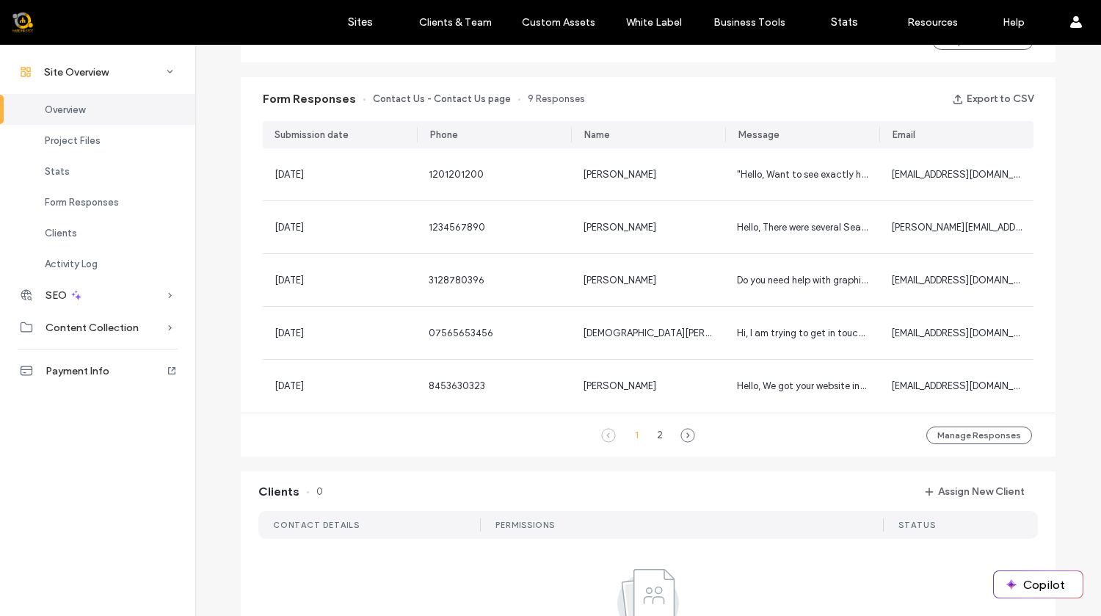
scroll to position [946, 0]
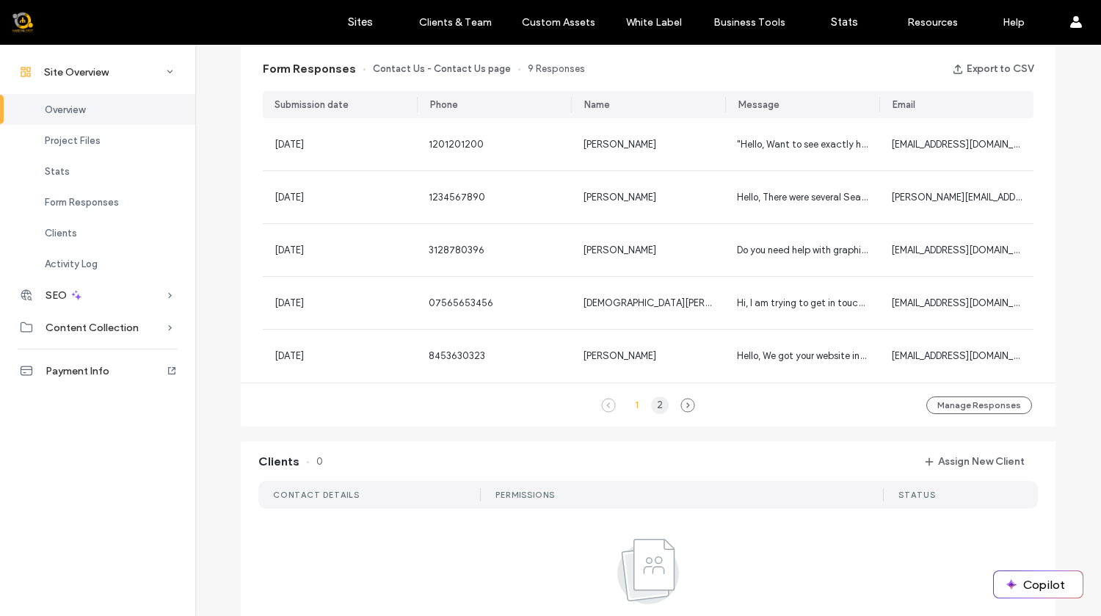
click at [654, 407] on div "2" at bounding box center [660, 405] width 18 height 18
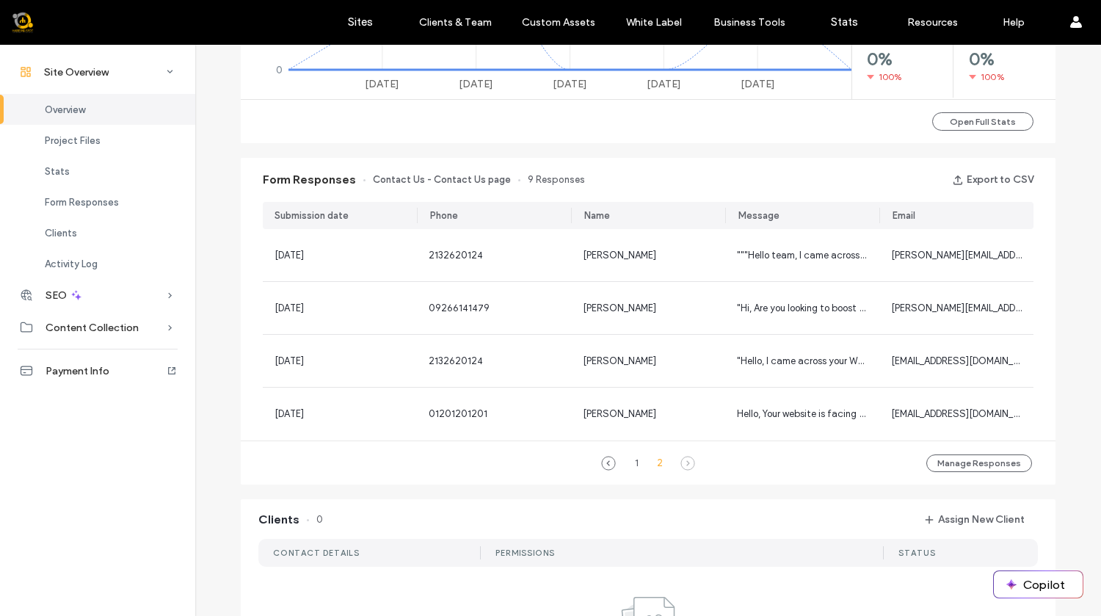
scroll to position [834, 0]
click at [628, 463] on div "1" at bounding box center [637, 465] width 18 height 18
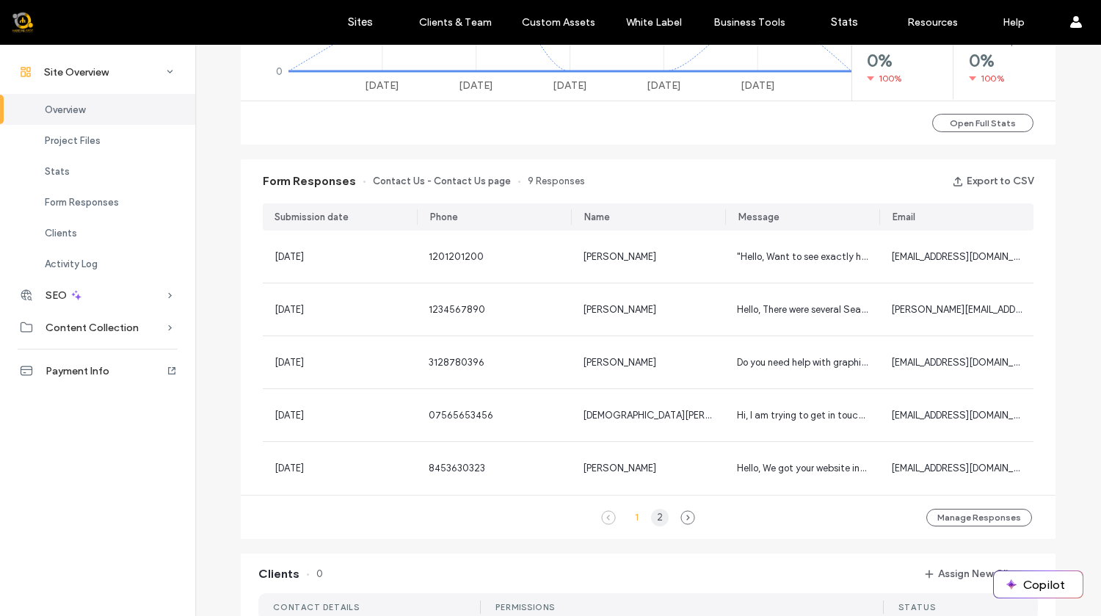
click at [653, 515] on div "2" at bounding box center [660, 518] width 18 height 18
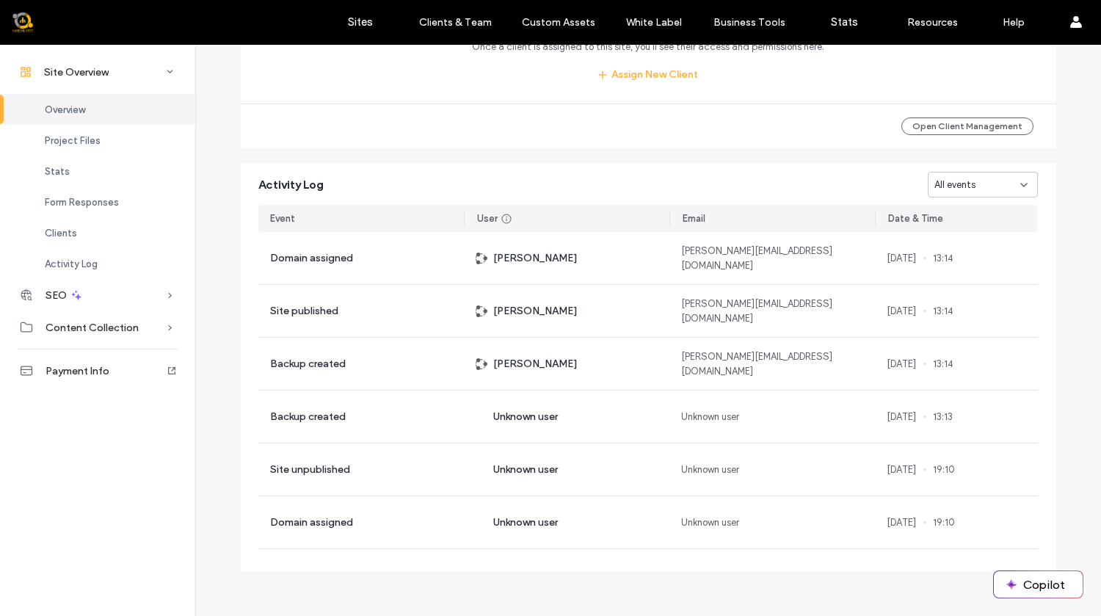
scroll to position [1496, 0]
click at [1025, 184] on div "All events" at bounding box center [983, 183] width 110 height 26
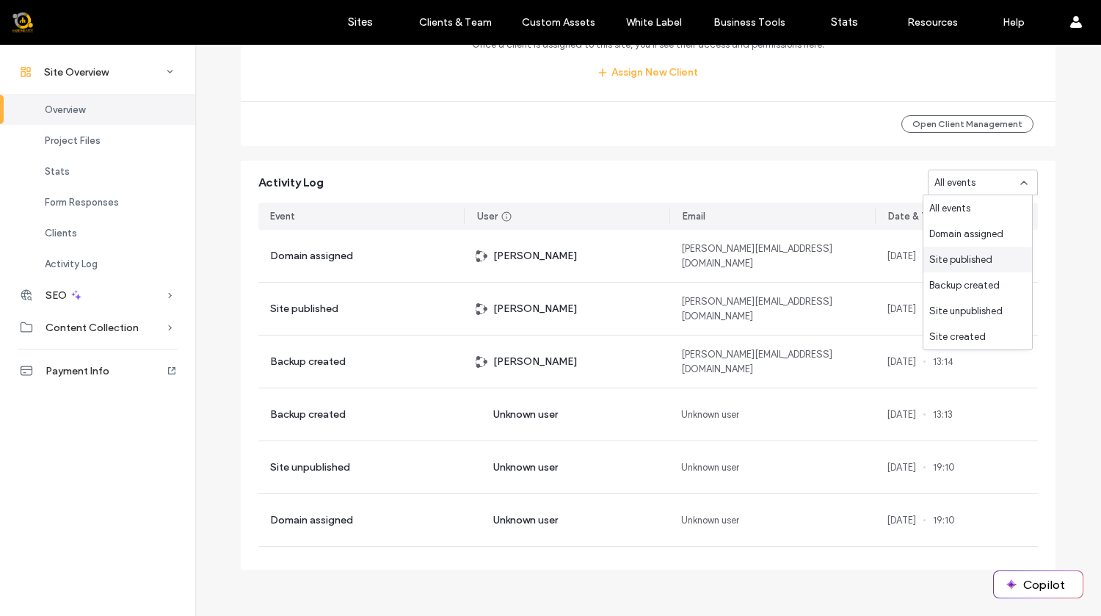
click at [998, 261] on div "Site published" at bounding box center [978, 260] width 109 height 26
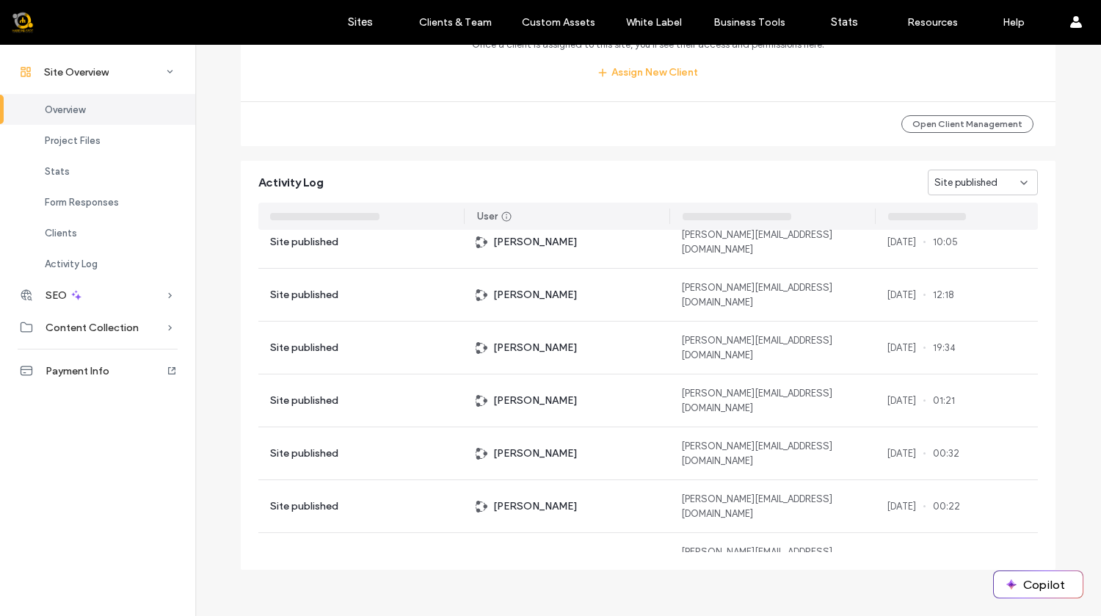
scroll to position [259, 0]
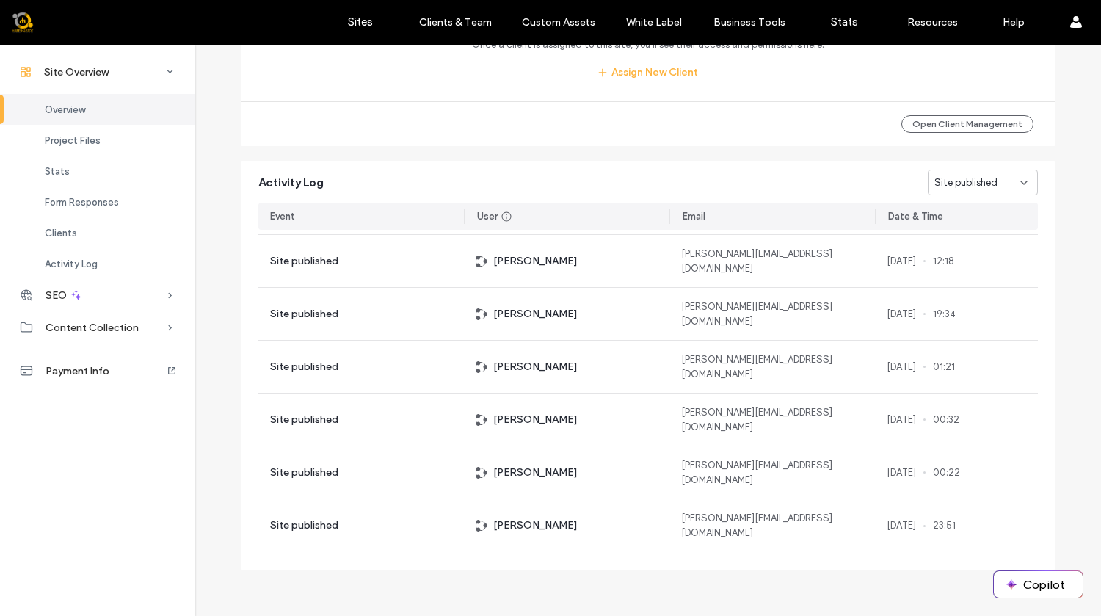
click at [778, 564] on div "Event User Email Date & Time Site published Miki Baleh miki@habeshaspot.com 13 …" at bounding box center [648, 382] width 815 height 374
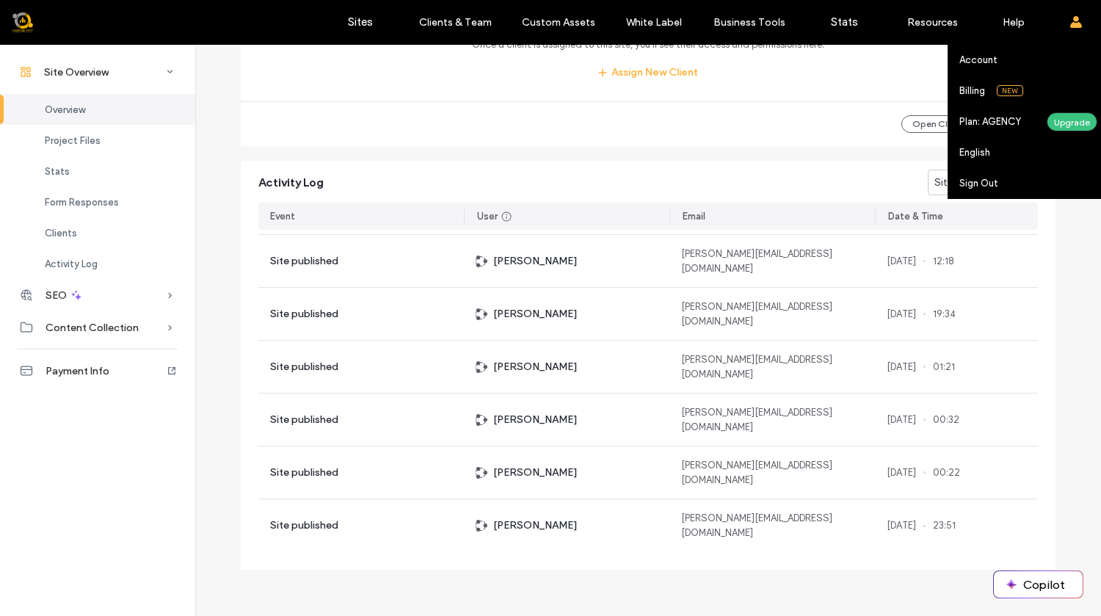
click at [1077, 28] on span at bounding box center [1077, 22] width 12 height 44
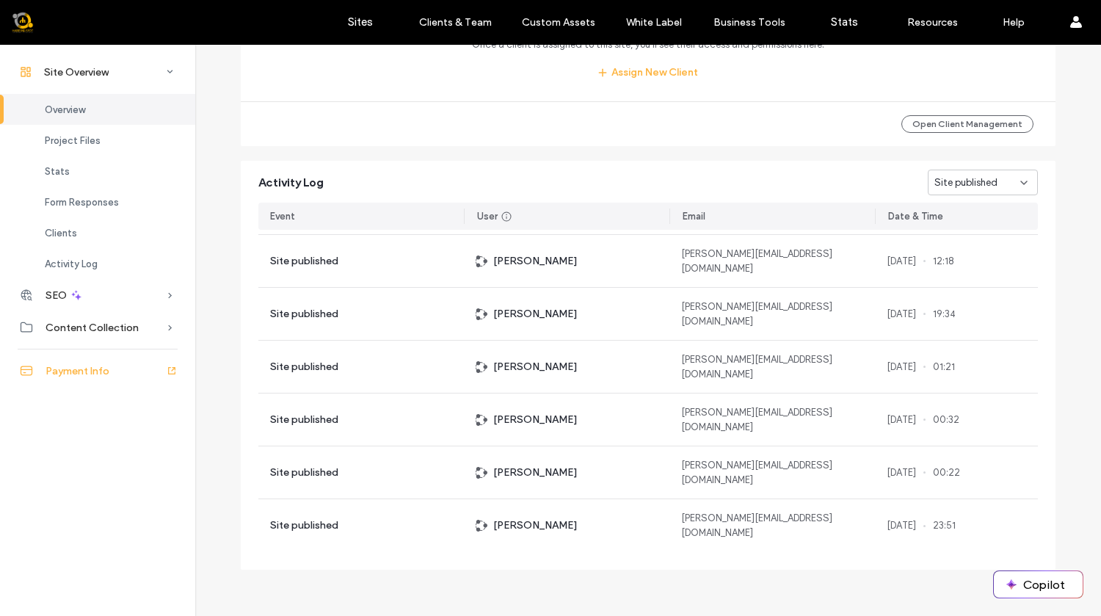
click at [105, 372] on span "Payment Info" at bounding box center [78, 371] width 64 height 12
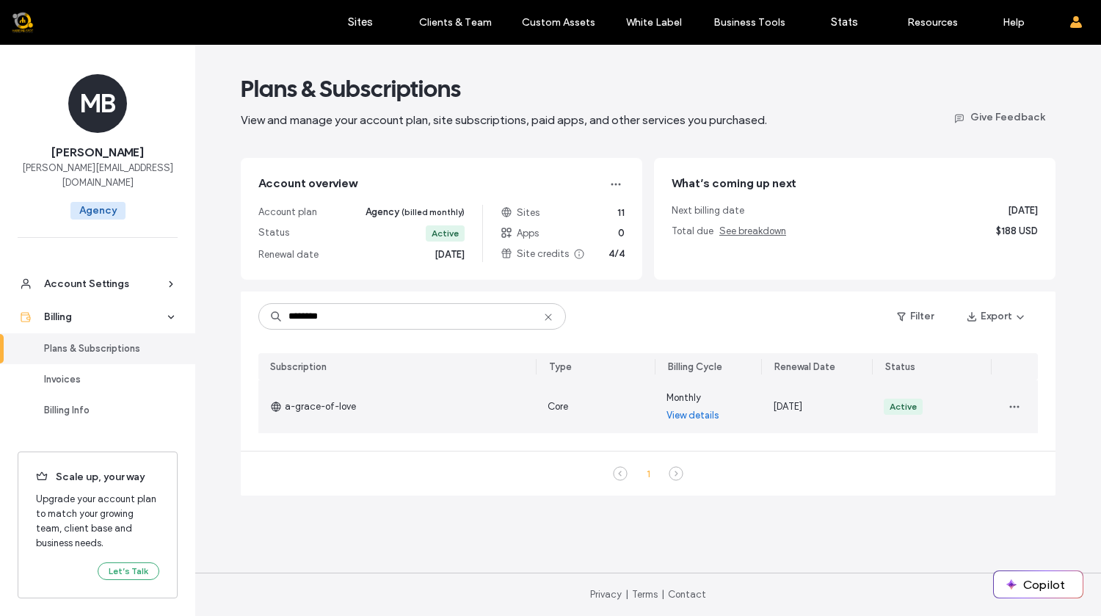
click at [690, 418] on link "View details" at bounding box center [693, 415] width 53 height 15
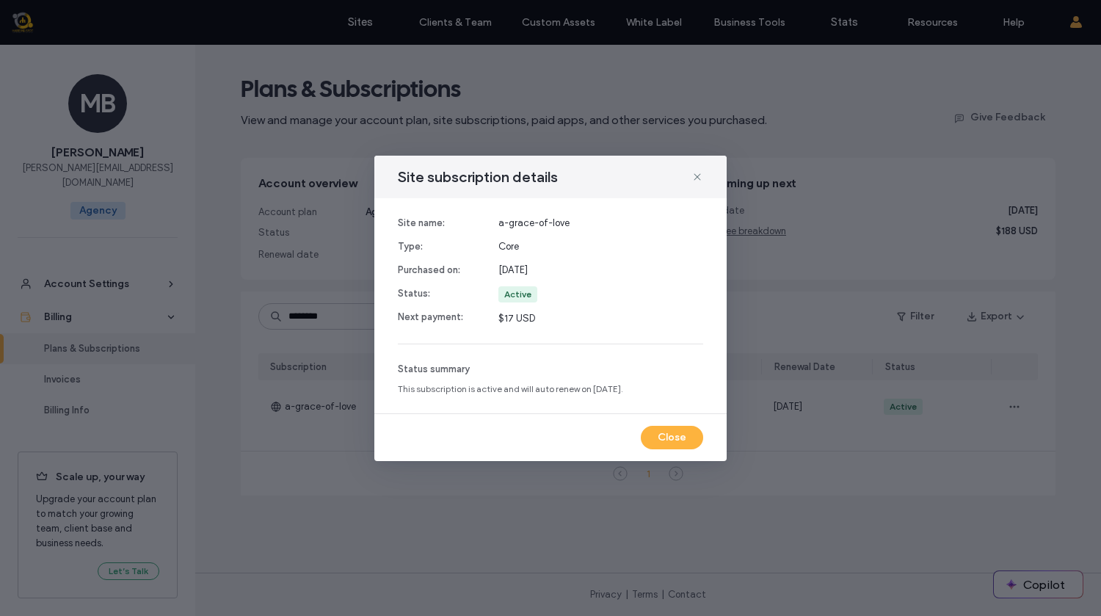
click at [688, 416] on div "Site subscription details Site name: Type: Purchased on: Status: Next payment: …" at bounding box center [550, 308] width 352 height 305
click at [685, 432] on button "Close" at bounding box center [672, 437] width 62 height 23
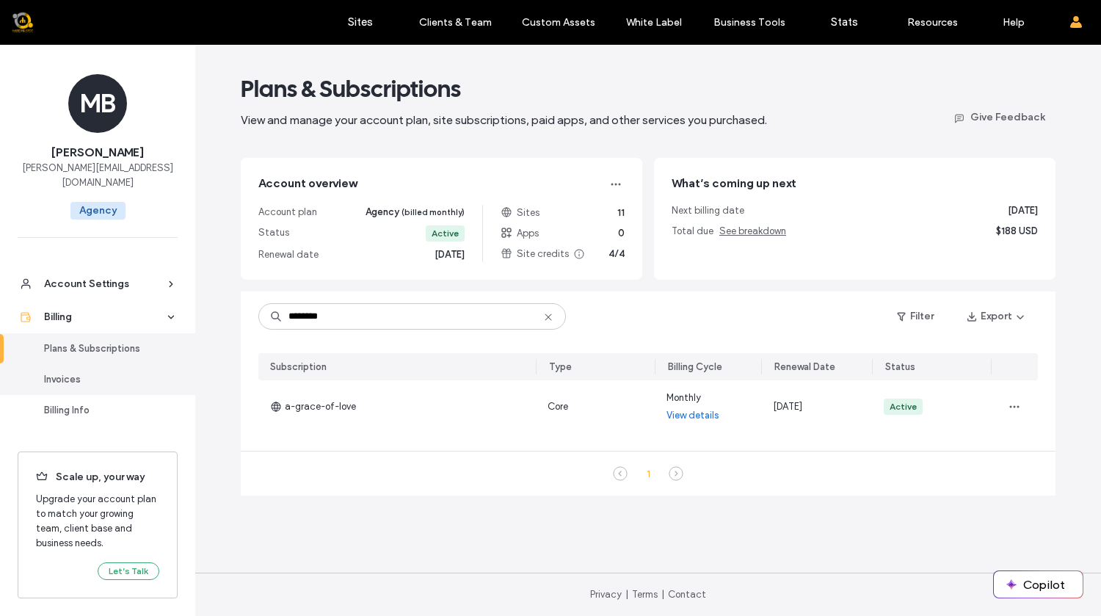
click at [95, 374] on link "Invoices" at bounding box center [97, 379] width 195 height 31
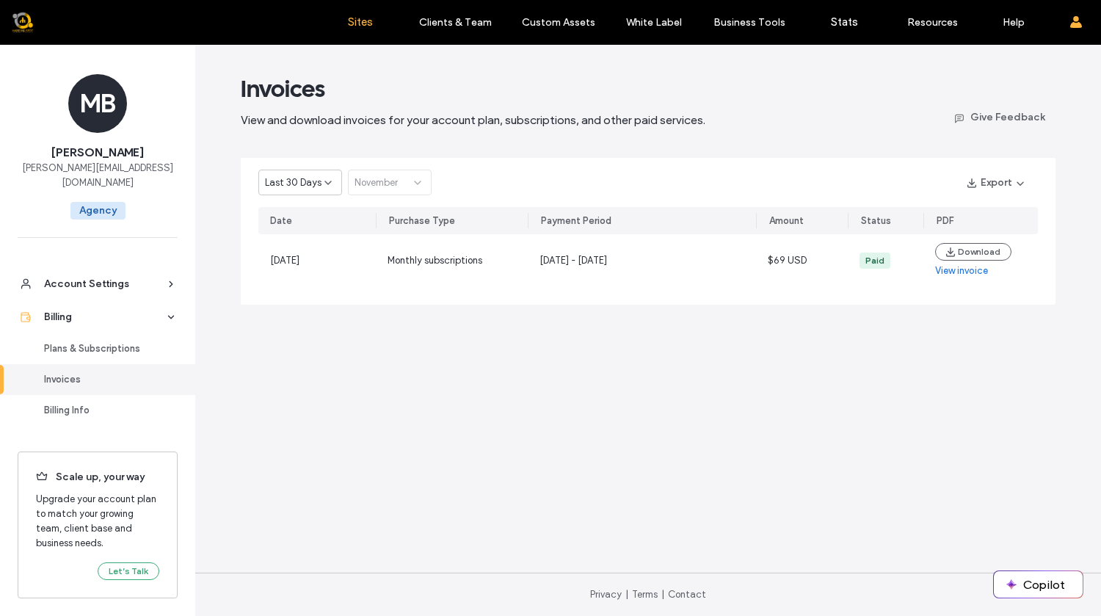
click at [352, 21] on label "Sites" at bounding box center [360, 21] width 25 height 13
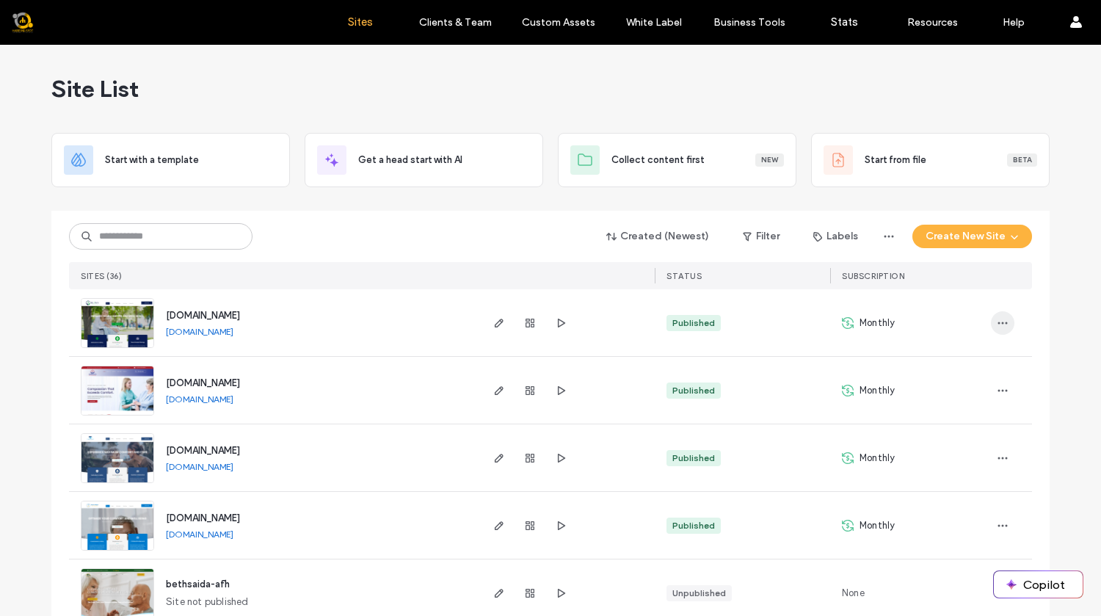
click at [1007, 323] on span "button" at bounding box center [1002, 322] width 23 height 23
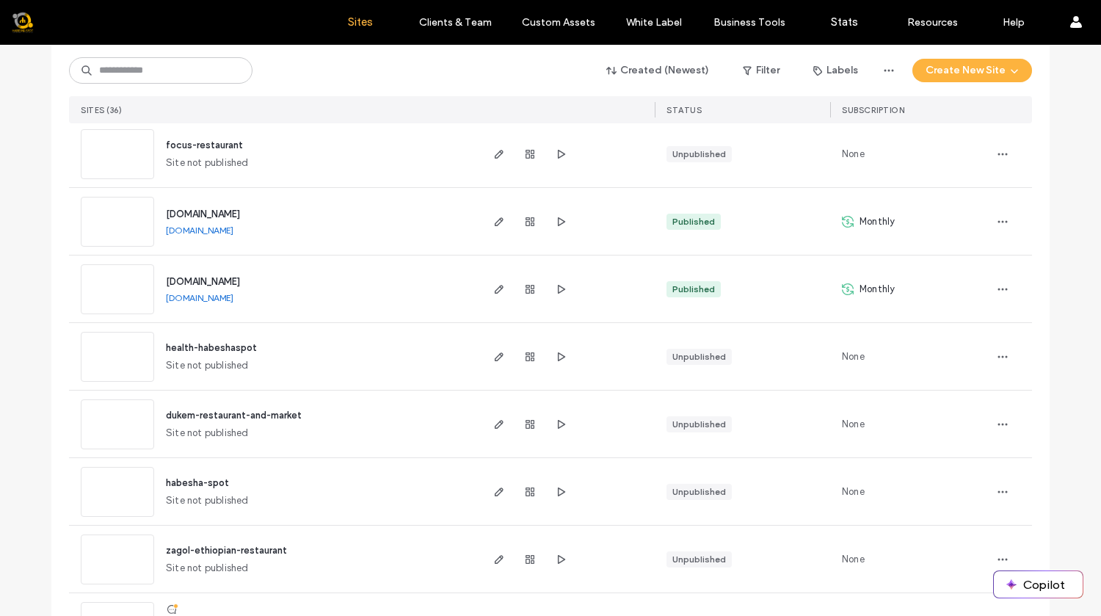
scroll to position [1999, 0]
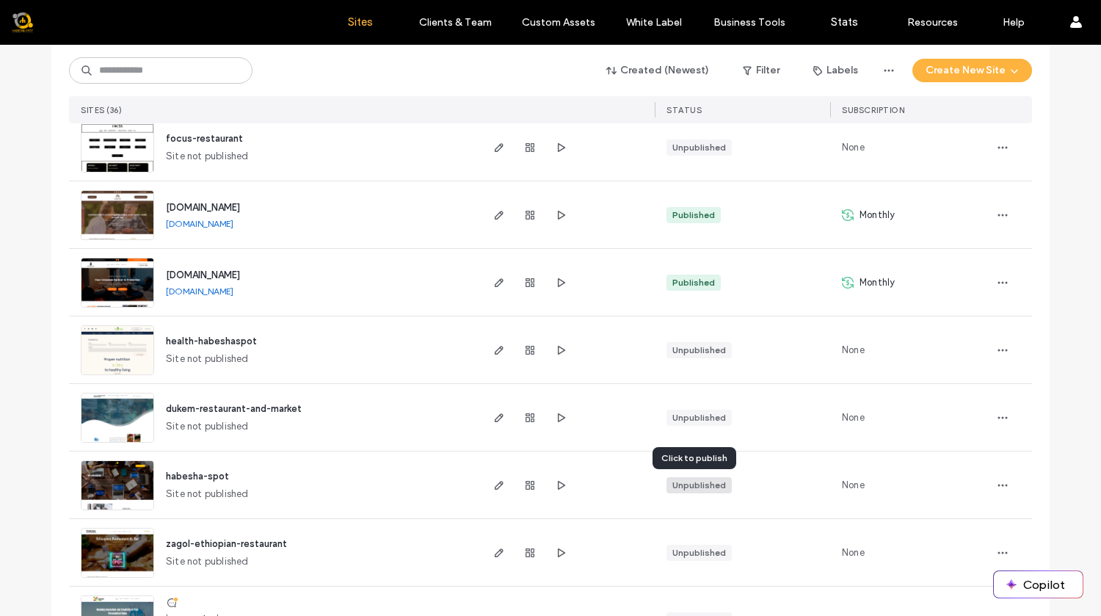
click at [699, 482] on div "Unpublished" at bounding box center [700, 485] width 54 height 13
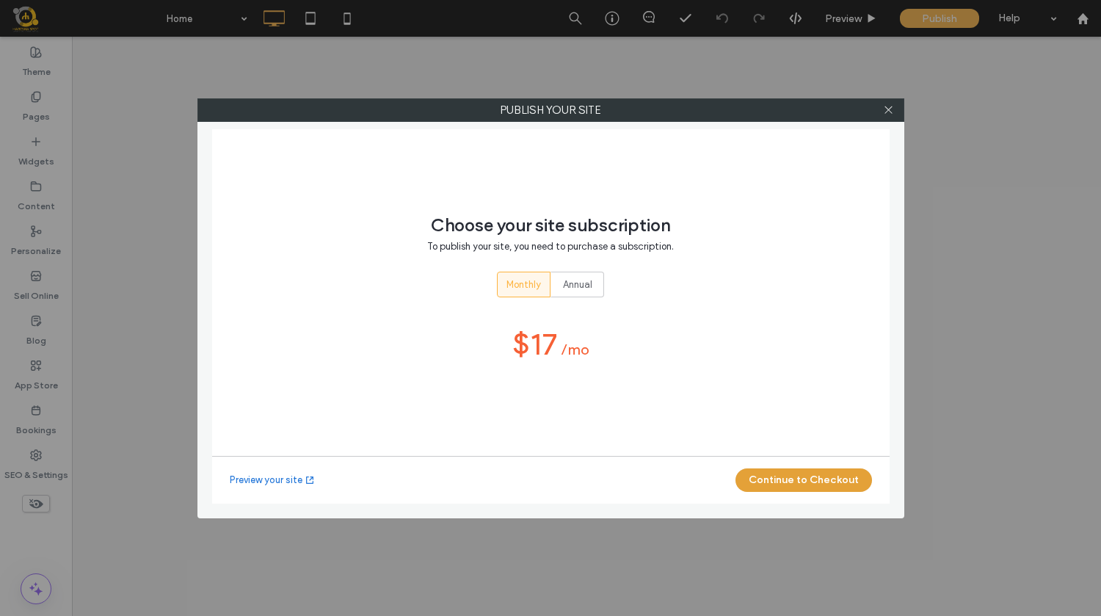
click at [784, 482] on button "Continue to Checkout" at bounding box center [804, 479] width 137 height 23
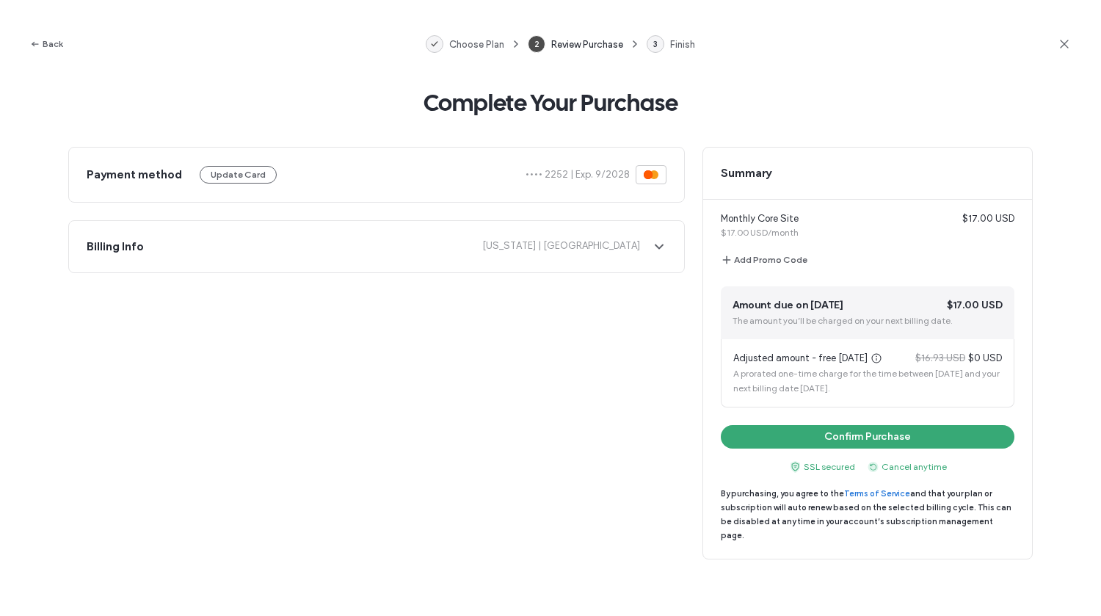
click at [891, 372] on span "A prorated one-time charge for the time between [DATE] and your next billing da…" at bounding box center [867, 381] width 267 height 26
click at [864, 442] on button "Confirm Purchase" at bounding box center [868, 436] width 294 height 23
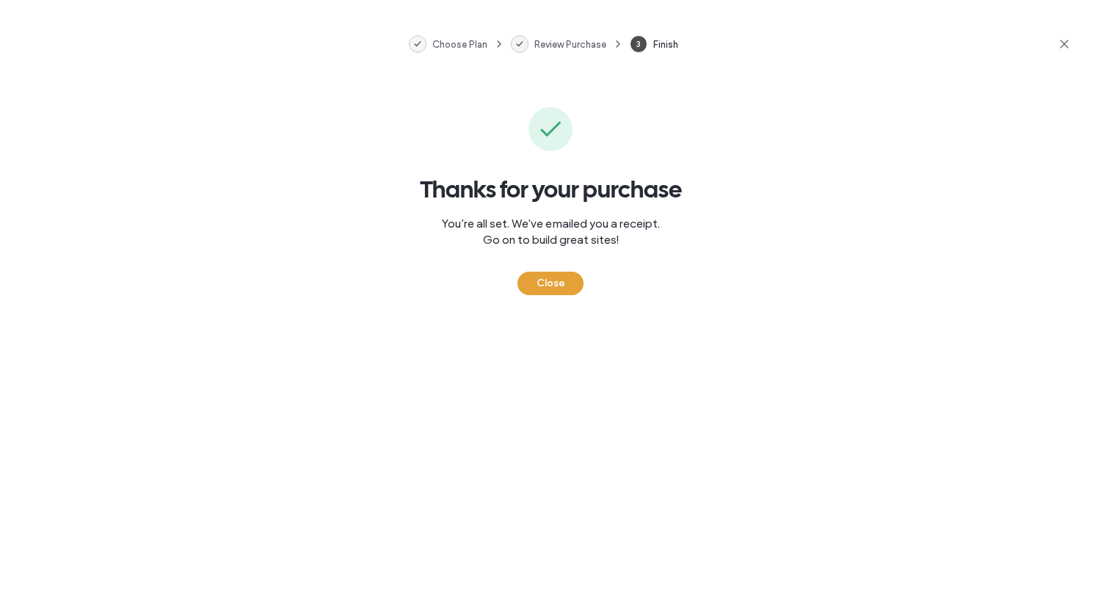
click at [568, 289] on button "Close" at bounding box center [551, 283] width 66 height 23
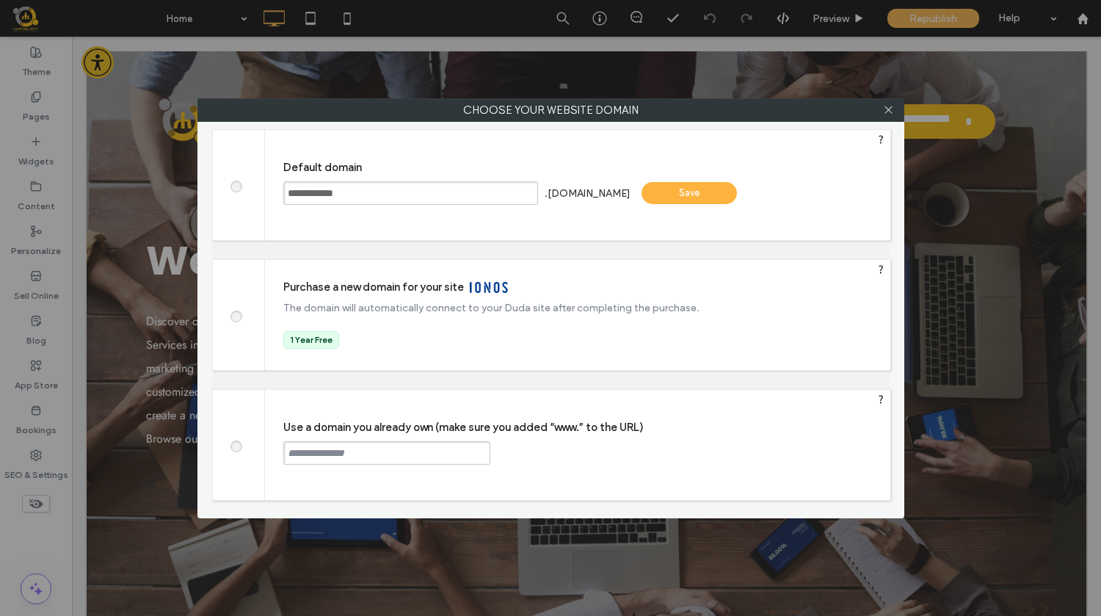
click at [236, 450] on span at bounding box center [236, 444] width 0 height 11
click at [332, 453] on input "text" at bounding box center [386, 452] width 207 height 23
type input "**********"
click at [554, 453] on div "Continue" at bounding box center [546, 452] width 95 height 22
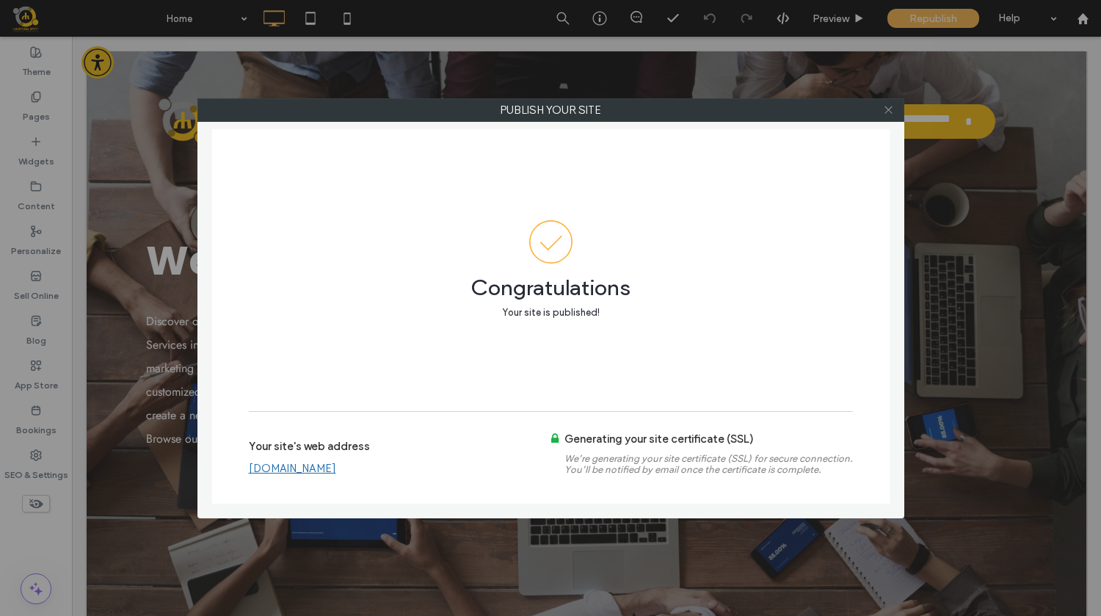
click at [887, 104] on span at bounding box center [888, 110] width 11 height 22
